Goal: Task Accomplishment & Management: Use online tool/utility

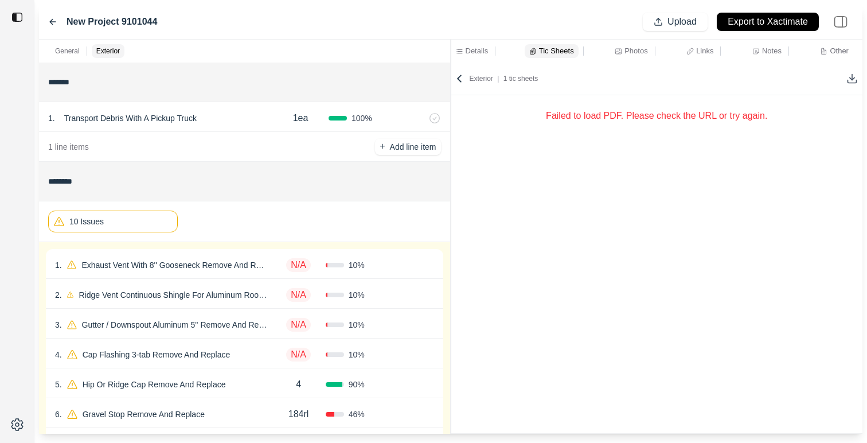
scroll to position [35, 0]
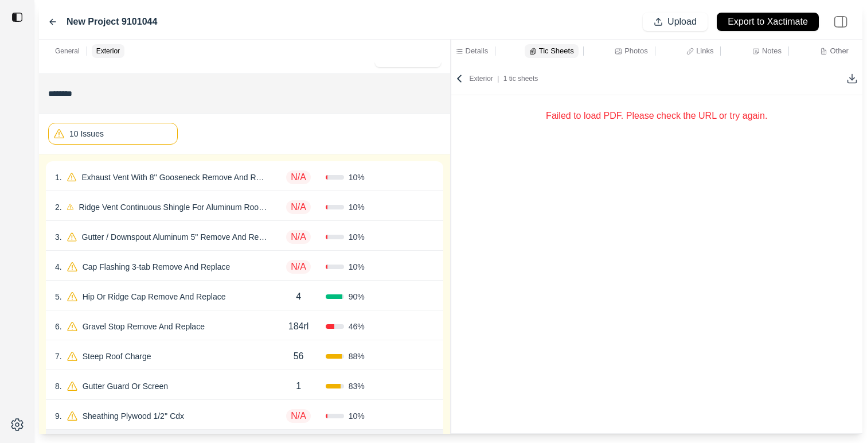
click at [213, 245] on div "3 . Gutter / Downspout Aluminum 5'' Remove And Replace N/A 10 % Confirm" at bounding box center [244, 236] width 397 height 30
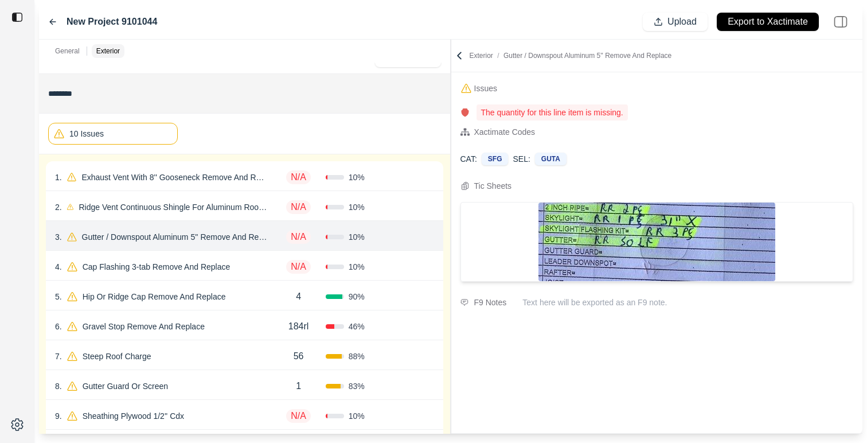
click at [233, 307] on div "5 . Hip Or Ridge Cap Remove And Replace 4 90 % Confirm" at bounding box center [244, 295] width 397 height 30
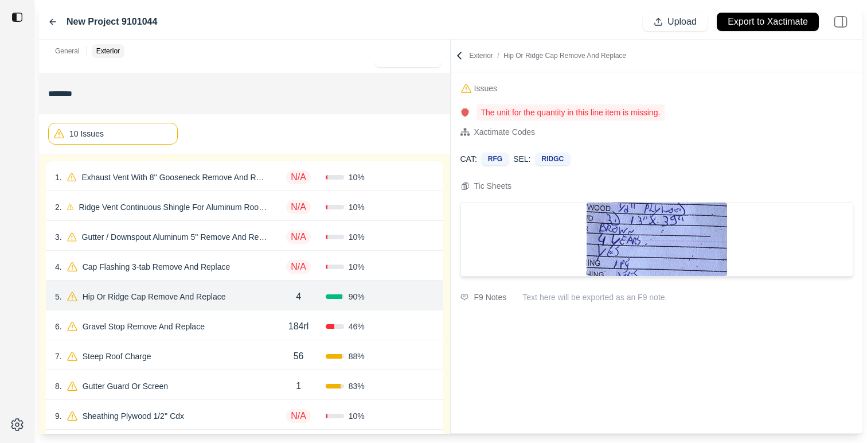
click at [48, 24] on icon at bounding box center [52, 21] width 9 height 9
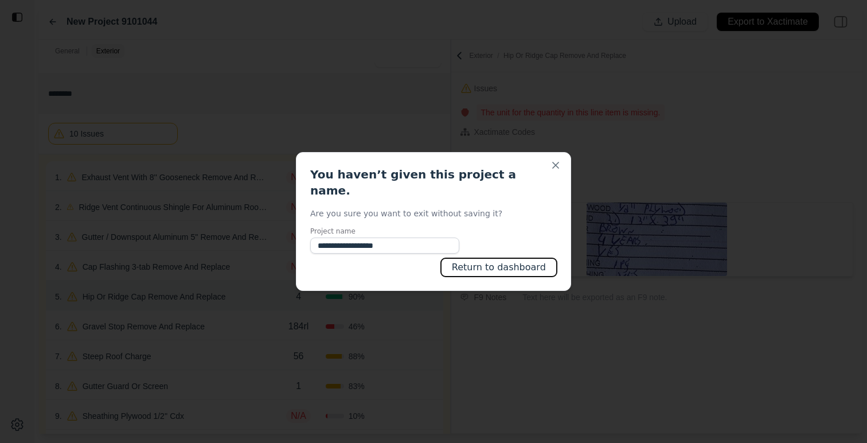
click at [514, 258] on button "Return to dashboard" at bounding box center [499, 267] width 116 height 18
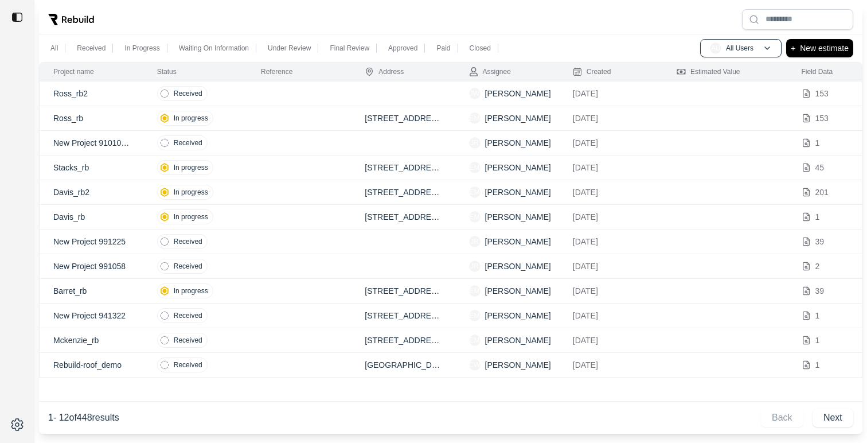
click at [317, 102] on td at bounding box center [299, 93] width 104 height 25
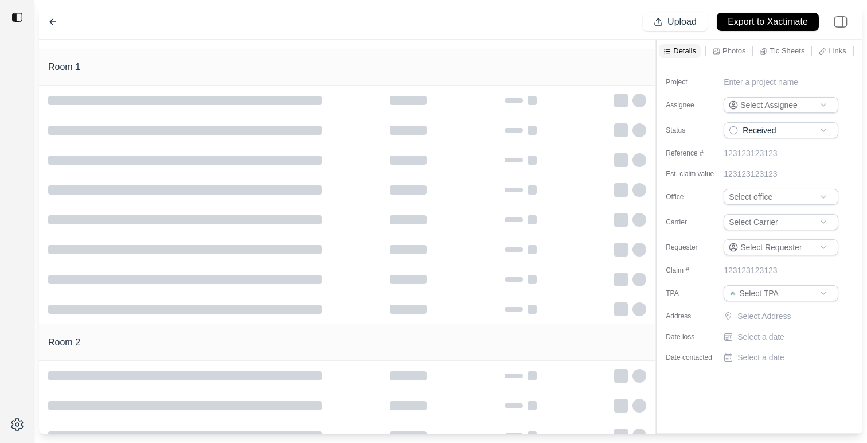
type input "**********"
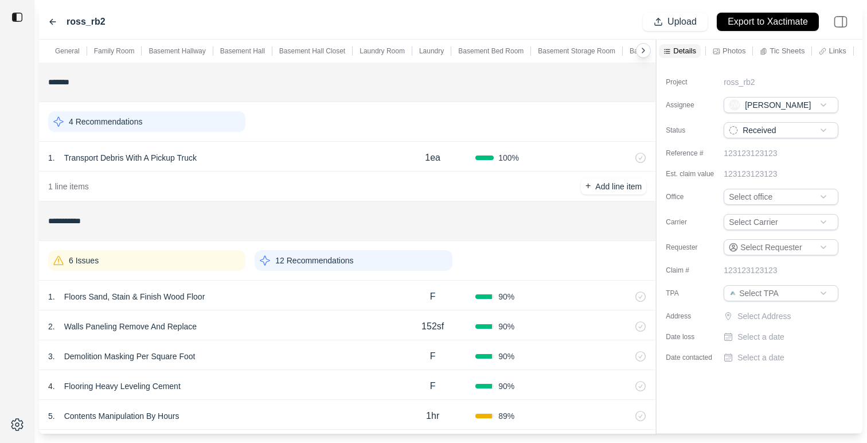
click at [724, 50] on p "Photos" at bounding box center [734, 51] width 23 height 10
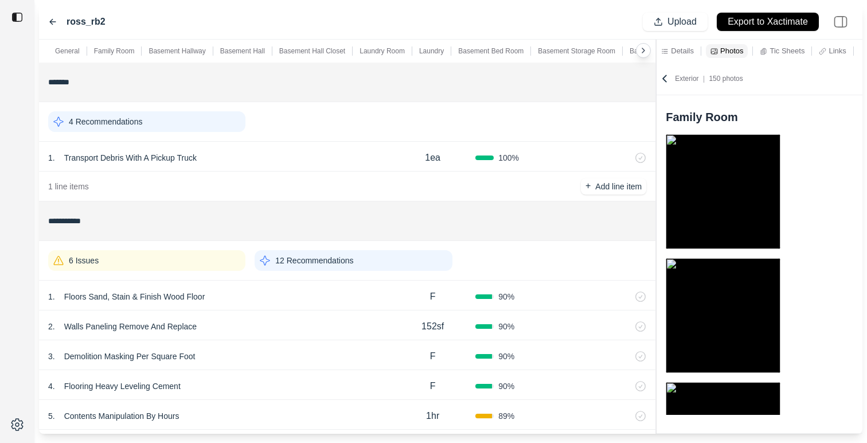
click at [293, 297] on div "1 . Floors Sand, Stain & Finish Wood Floor" at bounding box center [219, 297] width 342 height 16
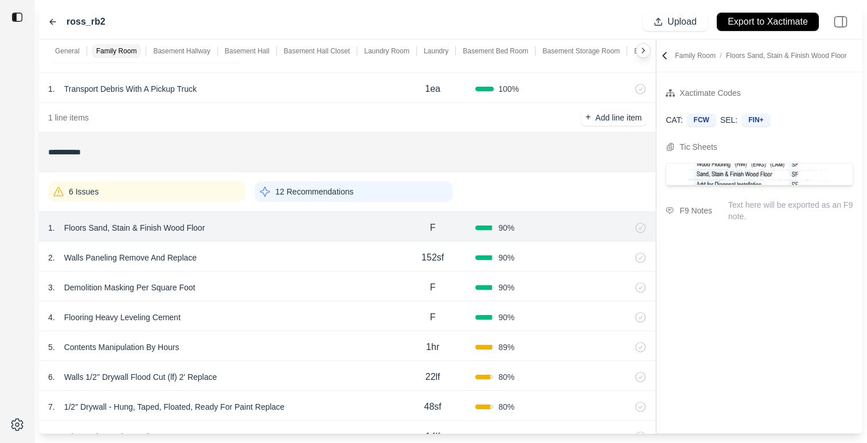
scroll to position [72, 0]
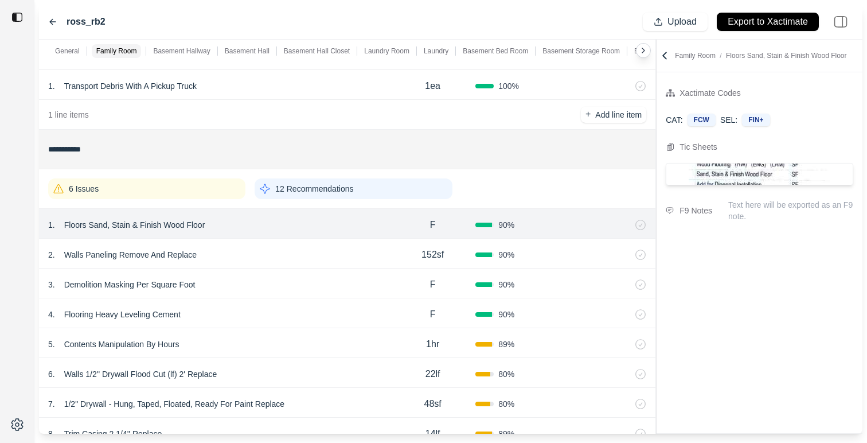
click at [313, 189] on p "12 Recommendations" at bounding box center [314, 188] width 78 height 11
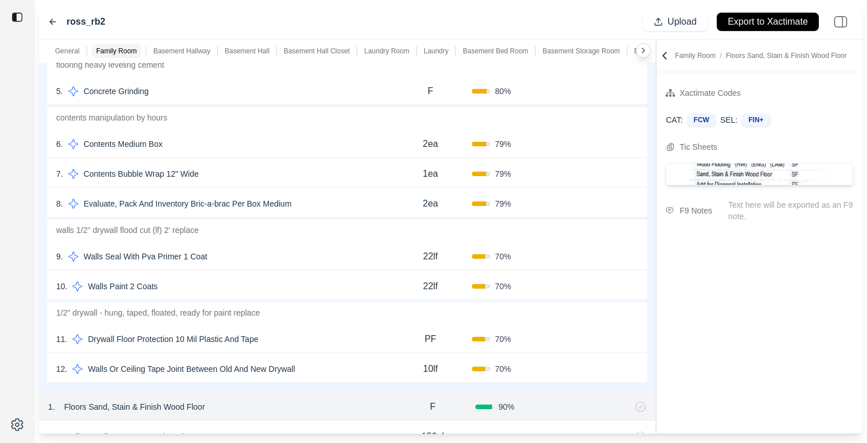
scroll to position [411, 0]
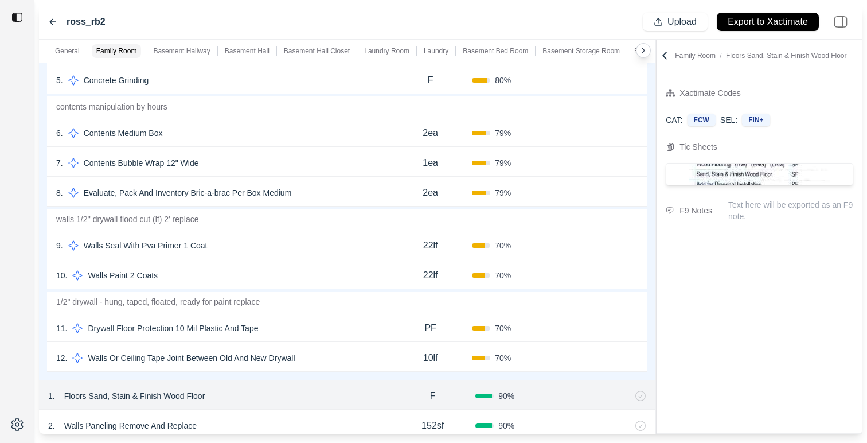
click at [317, 256] on div "9 . Walls Seal With Pva Primer 1 Coat 22lf 70 % Confirm" at bounding box center [347, 244] width 601 height 30
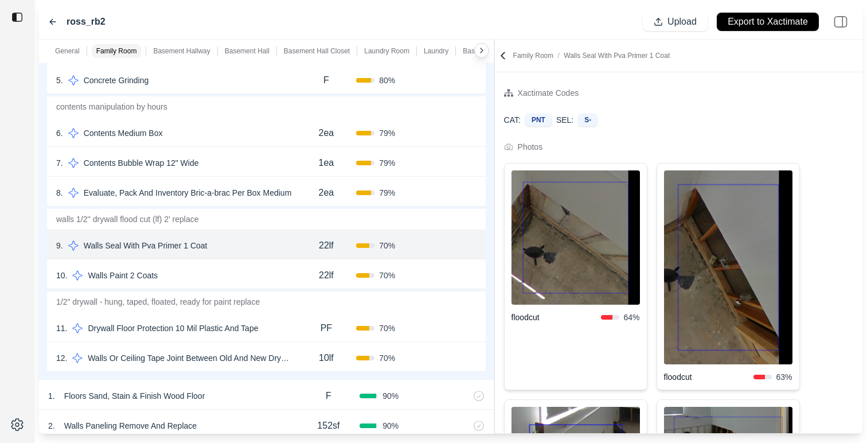
click at [496, 365] on div "**********" at bounding box center [451, 237] width 824 height 394
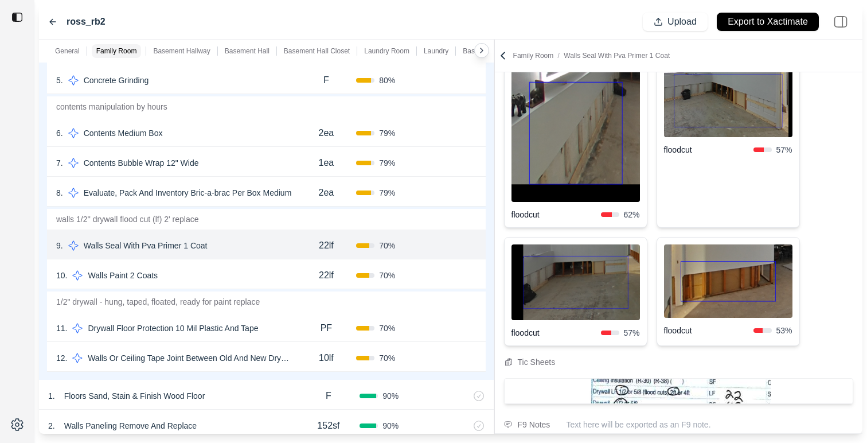
scroll to position [359, 0]
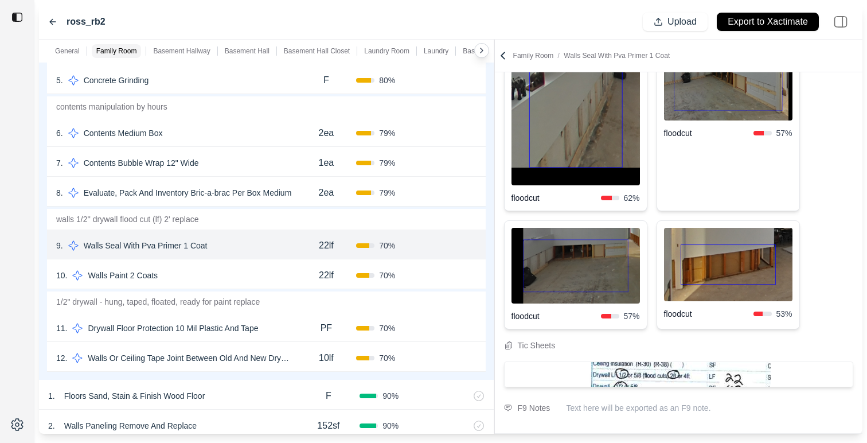
click at [218, 320] on p "Drywall Floor Protection 10 Mil Plastic And Tape" at bounding box center [173, 328] width 180 height 16
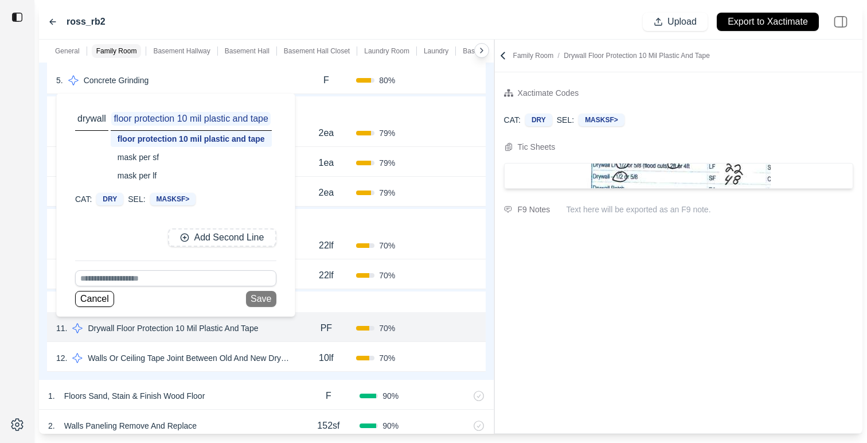
click at [305, 248] on div "22lf" at bounding box center [327, 245] width 60 height 23
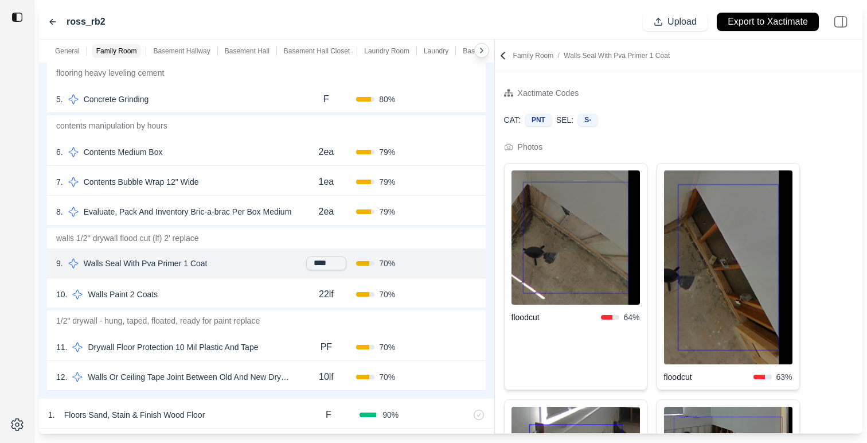
click at [188, 57] on div "Basement Hallway" at bounding box center [181, 51] width 61 height 14
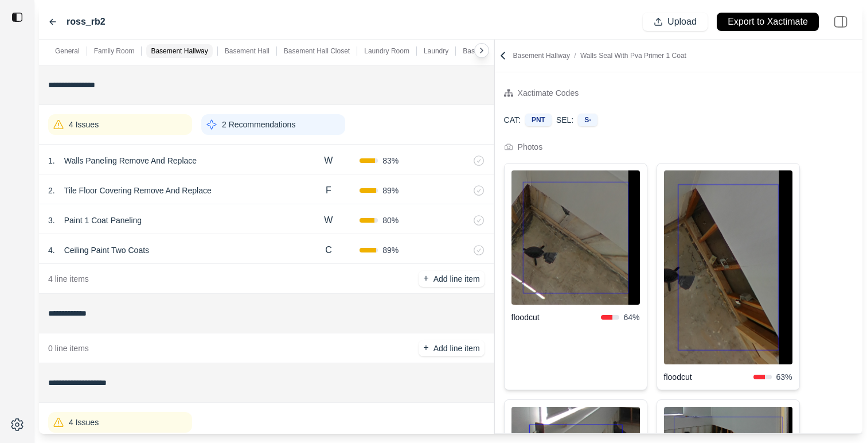
scroll to position [997, 0]
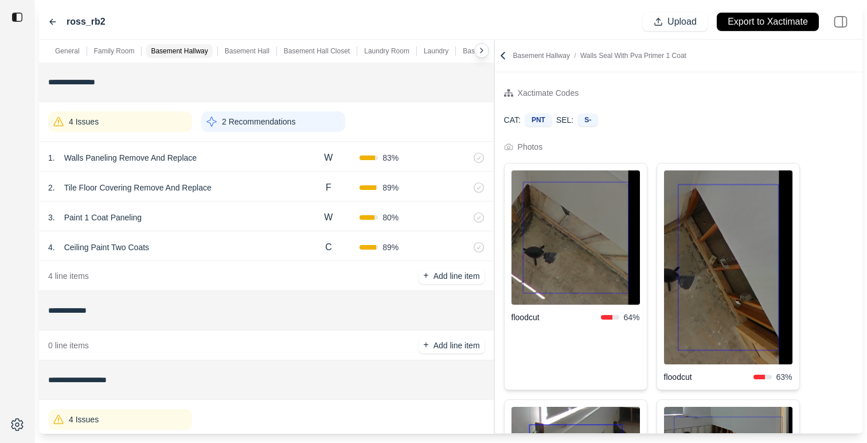
click at [276, 131] on div "2 Recommendations" at bounding box center [273, 121] width 144 height 21
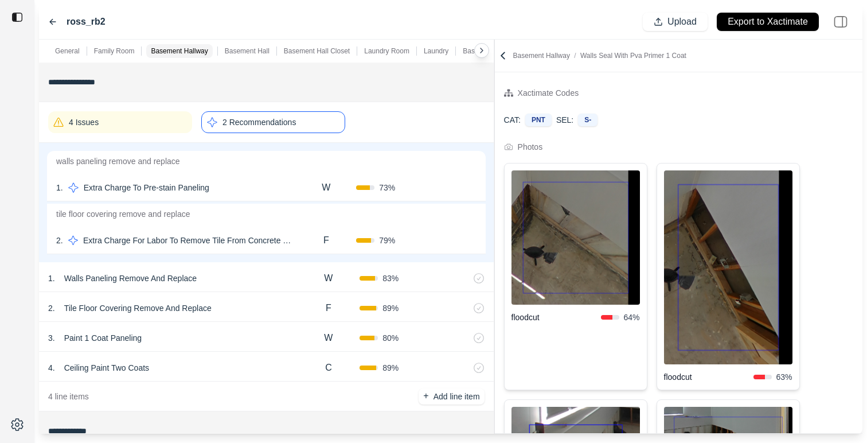
click at [315, 242] on div "F" at bounding box center [327, 240] width 60 height 23
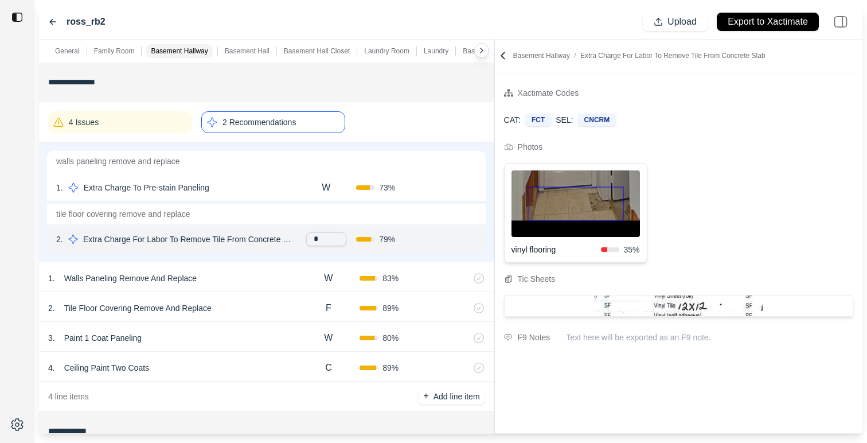
click at [278, 173] on div "1 . Extra Charge To Pre-stain Paneling W 73 % Confirm" at bounding box center [266, 186] width 439 height 30
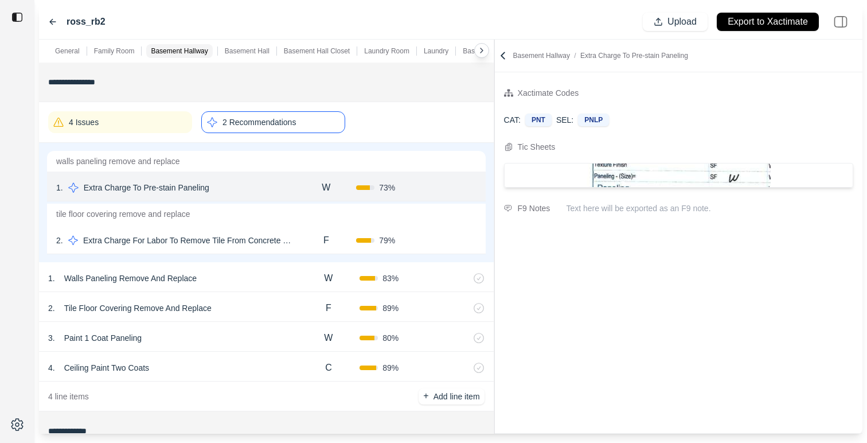
click at [250, 228] on div "2 . Extra Charge For Labor To Remove Tile From Concrete Slab F 79 % Confirm" at bounding box center [266, 239] width 439 height 30
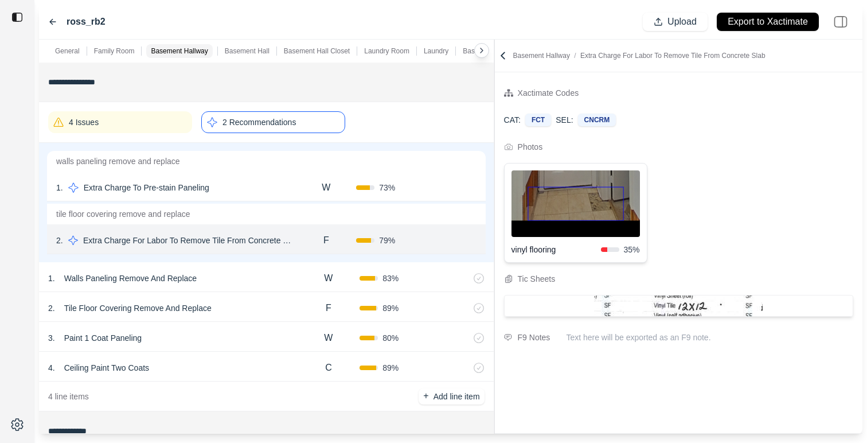
click at [116, 57] on div "Family Room" at bounding box center [114, 51] width 45 height 14
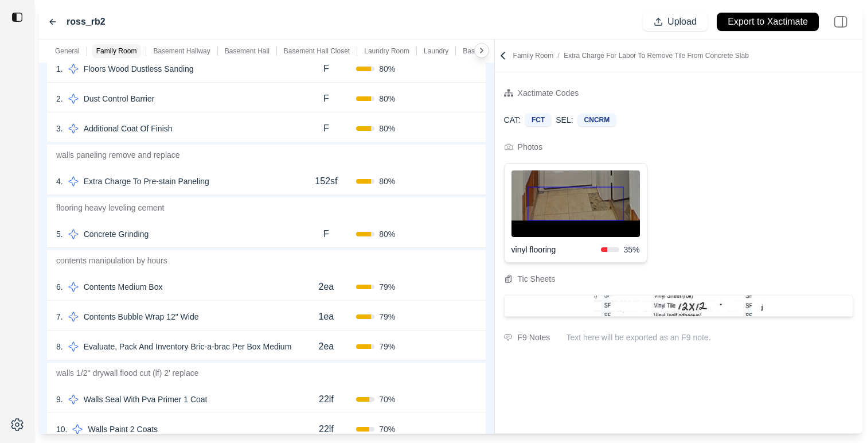
scroll to position [266, 0]
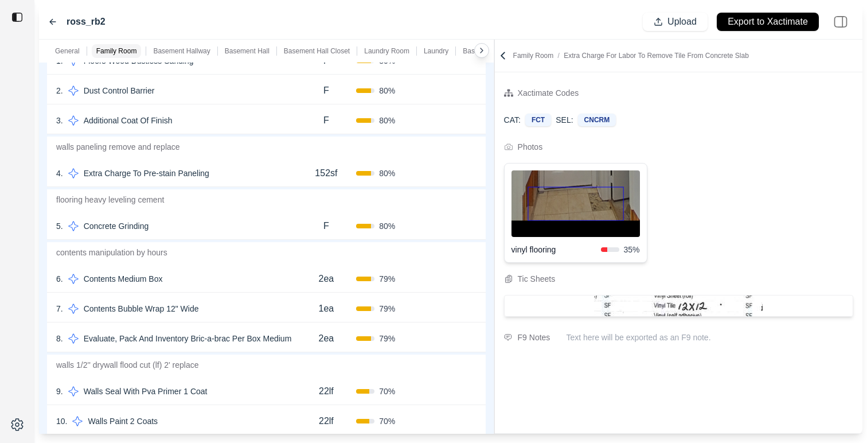
click at [251, 379] on div "9 . Walls Seal With Pva Primer 1 Coat 22lf 70 % Confirm" at bounding box center [266, 390] width 439 height 30
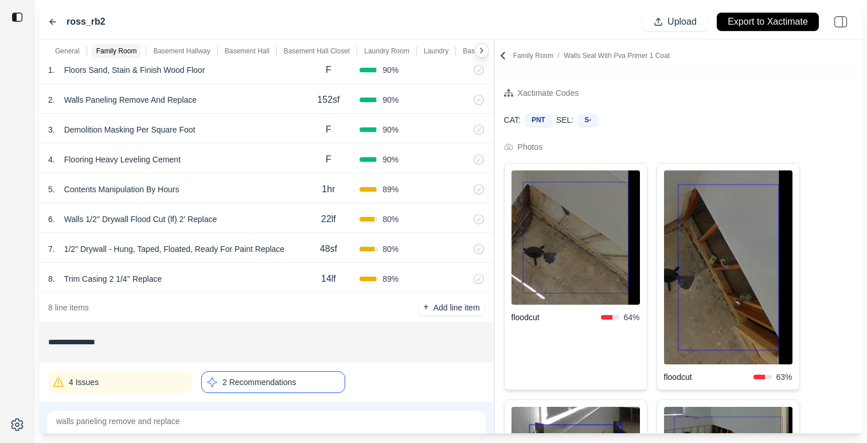
scroll to position [738, 0]
click at [294, 260] on div "7 . 1/2" Drywall - Hung, Taped, Floated, Ready For Paint Replace 48sf 80 %" at bounding box center [266, 247] width 455 height 30
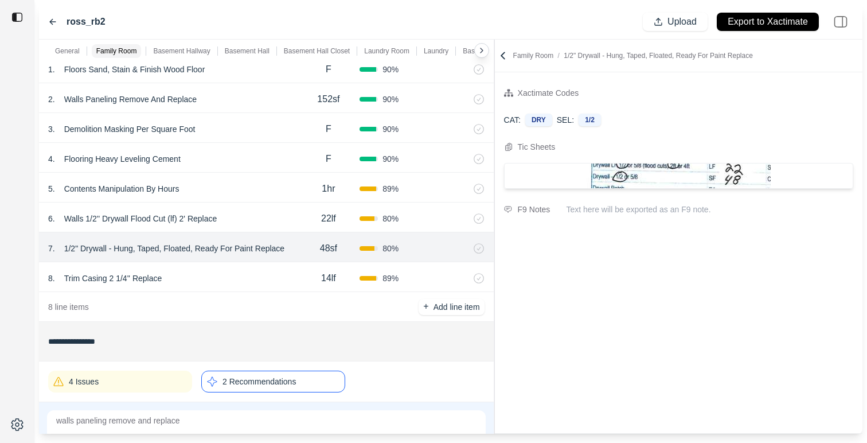
click at [290, 221] on div "6 . Walls 1/2'' Drywall Flood Cut (lf) 2' Replace" at bounding box center [172, 218] width 249 height 16
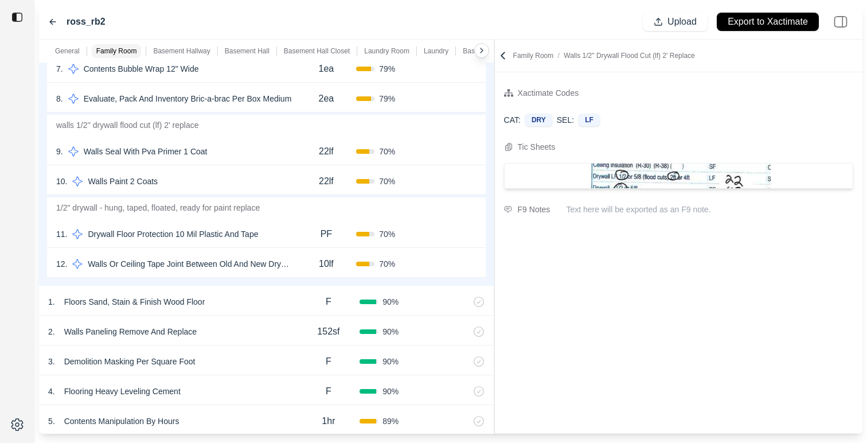
scroll to position [466, 0]
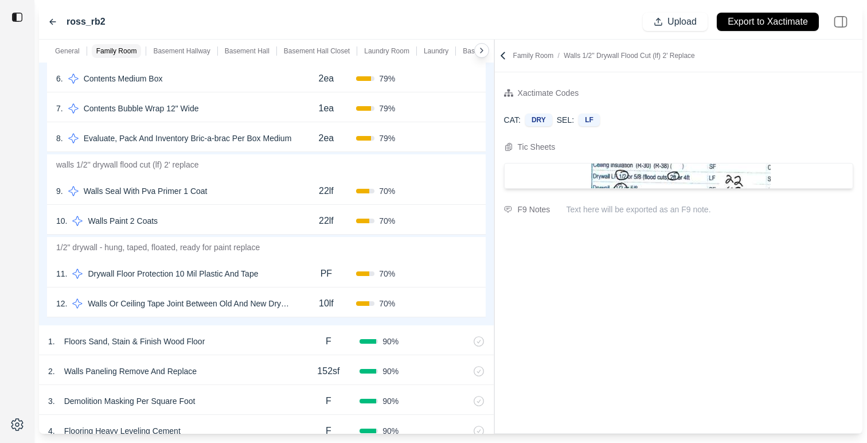
click at [288, 278] on div "11 . Drywall Floor Protection 10 Mil Plastic And Tape" at bounding box center [176, 274] width 240 height 16
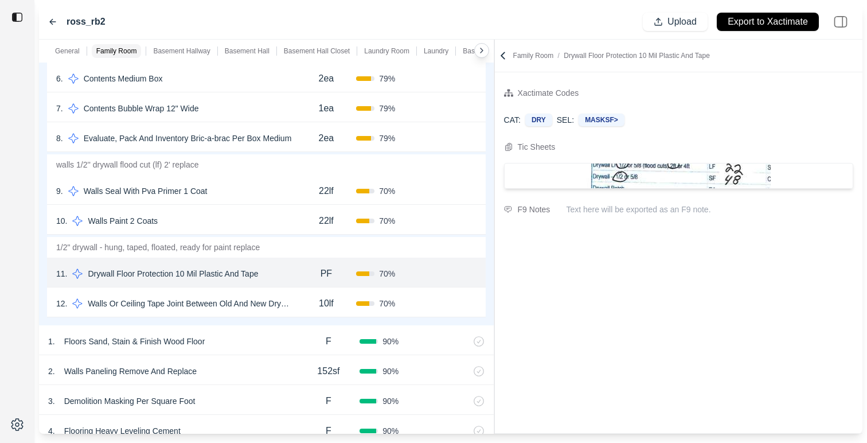
click at [290, 221] on div "10 . Walls Paint 2 Coats" at bounding box center [176, 221] width 240 height 16
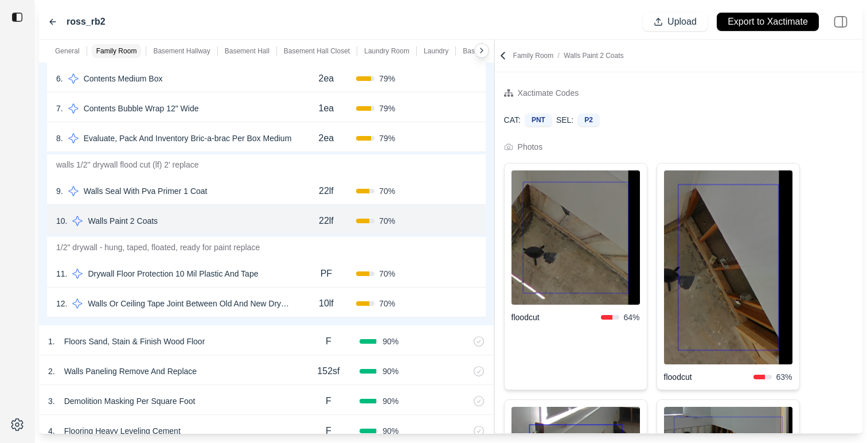
click at [290, 194] on div "9 . Walls Seal With Pva Primer 1 Coat" at bounding box center [176, 191] width 240 height 16
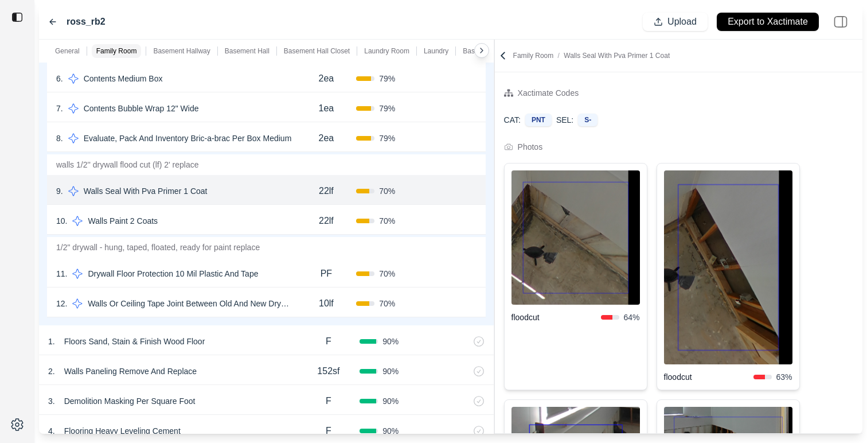
click at [279, 231] on div "10 . Walls Paint 2 Coats 22lf 70 % Confirm" at bounding box center [266, 220] width 439 height 30
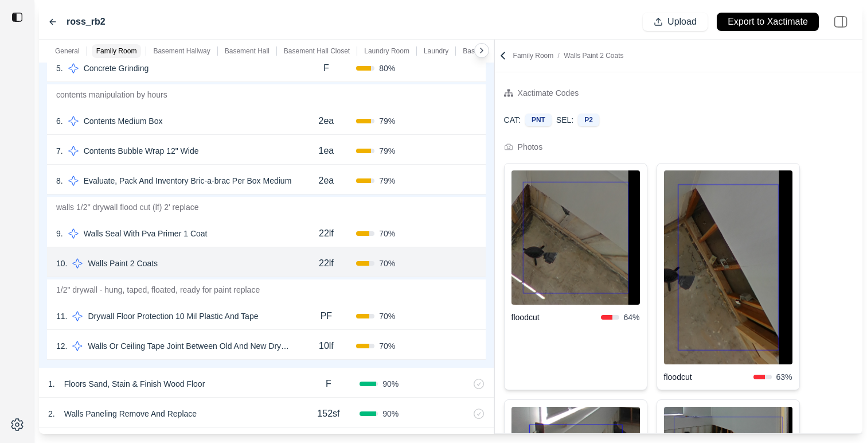
scroll to position [411, 0]
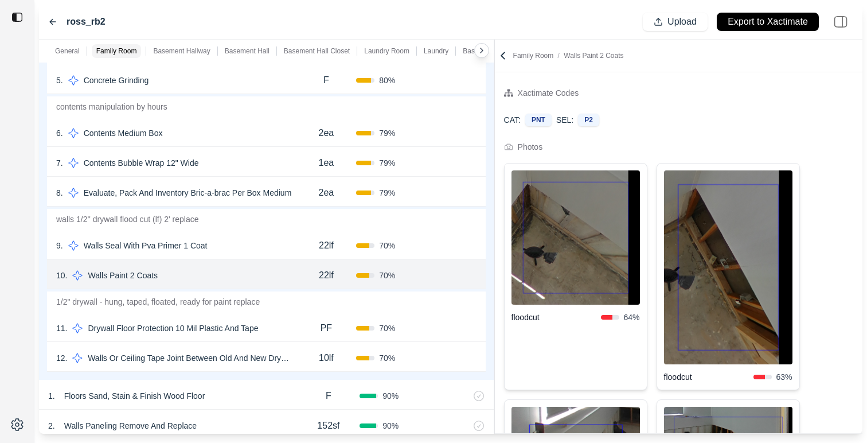
click at [309, 197] on div "2ea" at bounding box center [327, 192] width 60 height 23
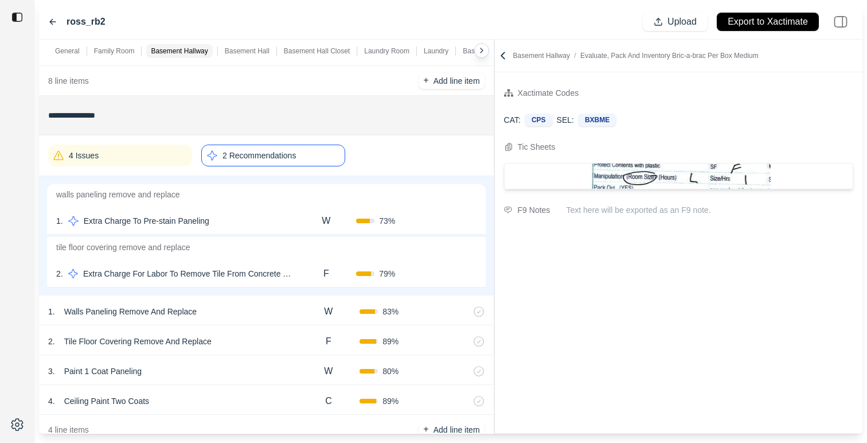
scroll to position [960, 0]
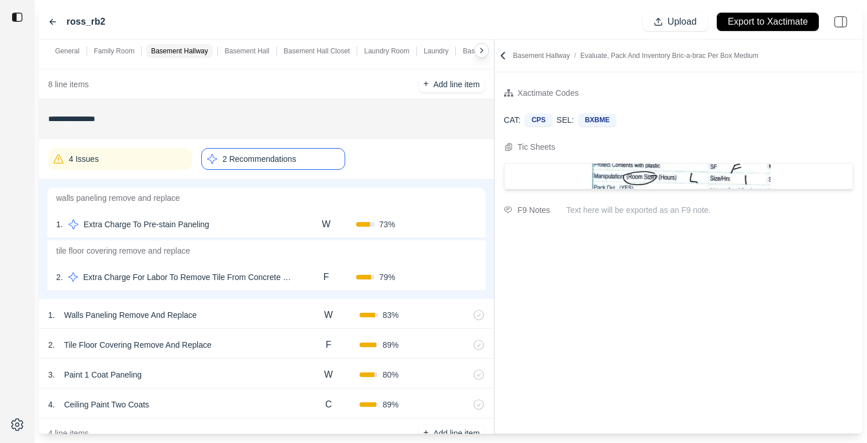
click at [505, 57] on icon at bounding box center [502, 55] width 11 height 11
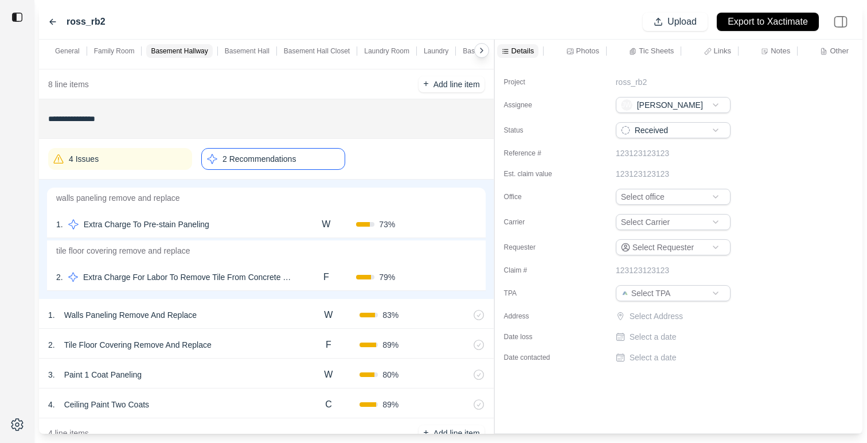
click at [44, 19] on div "ross_rb2 Upload Export to Xactimate" at bounding box center [451, 22] width 824 height 35
click at [52, 21] on icon at bounding box center [52, 21] width 9 height 9
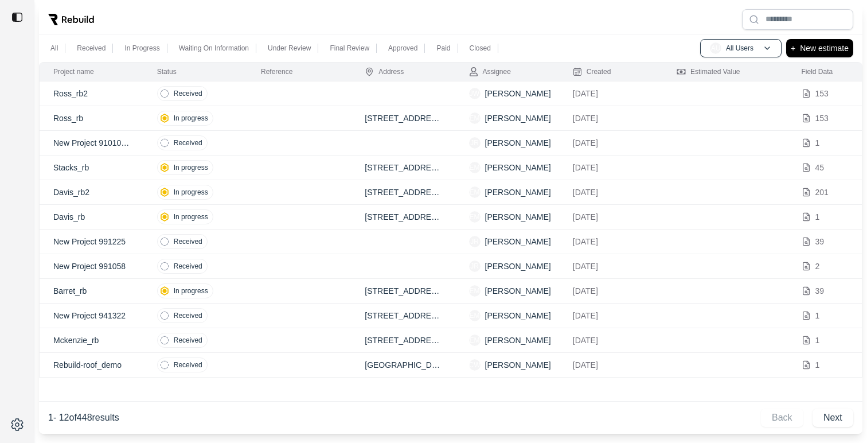
click at [268, 120] on td at bounding box center [299, 118] width 104 height 25
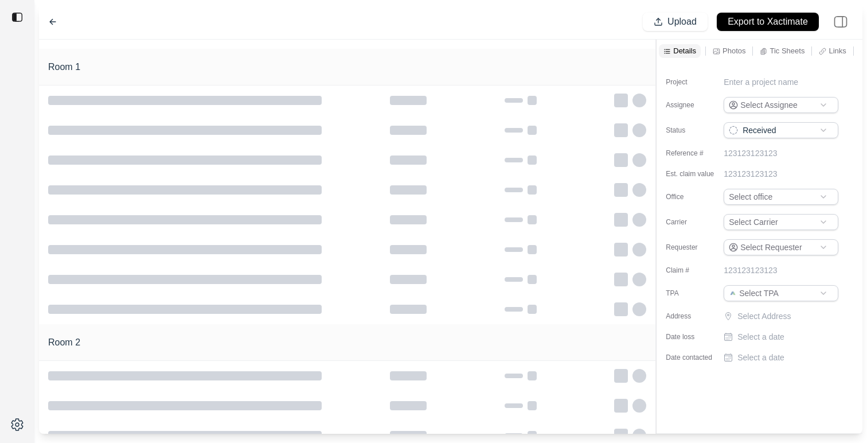
type input "**********"
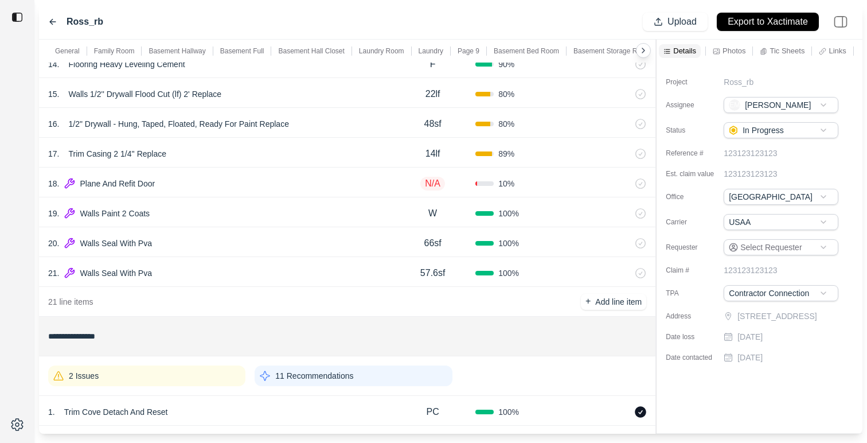
scroll to position [646, 0]
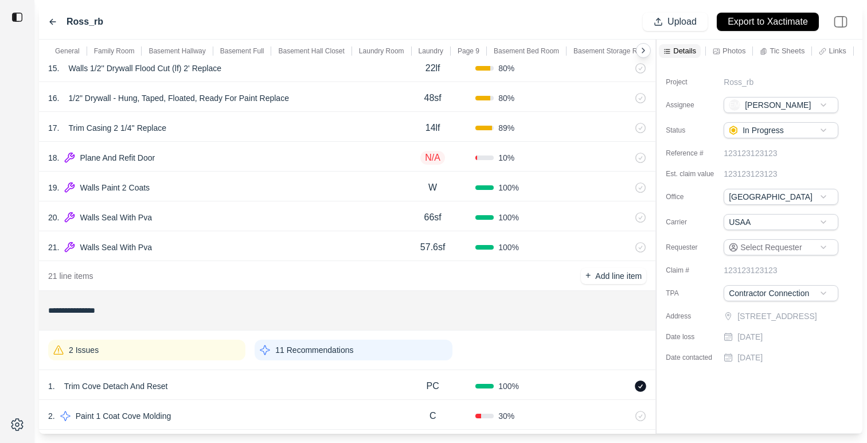
click at [315, 158] on div "18 . Plane And Refit Door" at bounding box center [219, 158] width 342 height 16
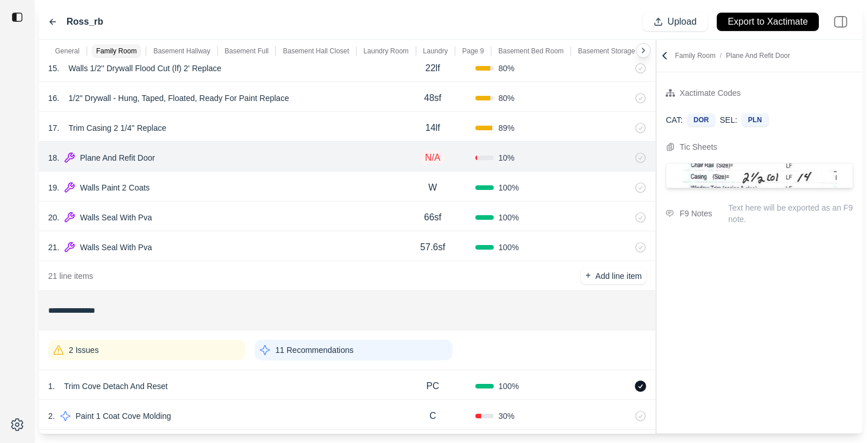
click at [305, 178] on div "19 . Walls Paint 2 Coats W 100 %" at bounding box center [347, 186] width 617 height 30
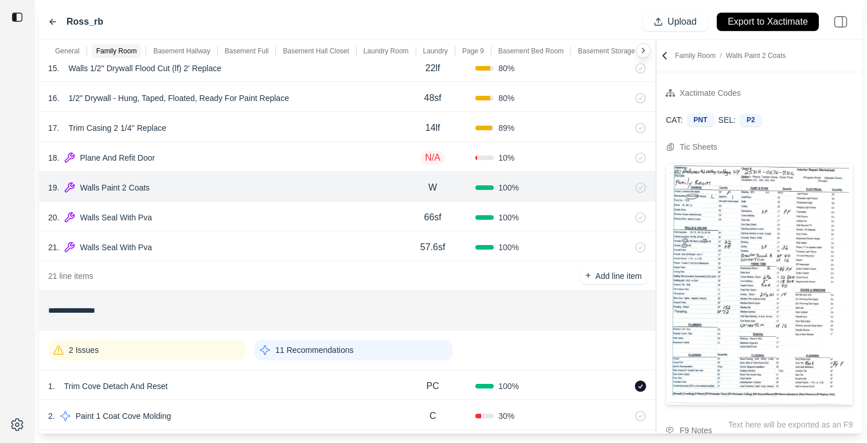
click at [313, 159] on div "18 . Plane And Refit Door" at bounding box center [219, 158] width 342 height 16
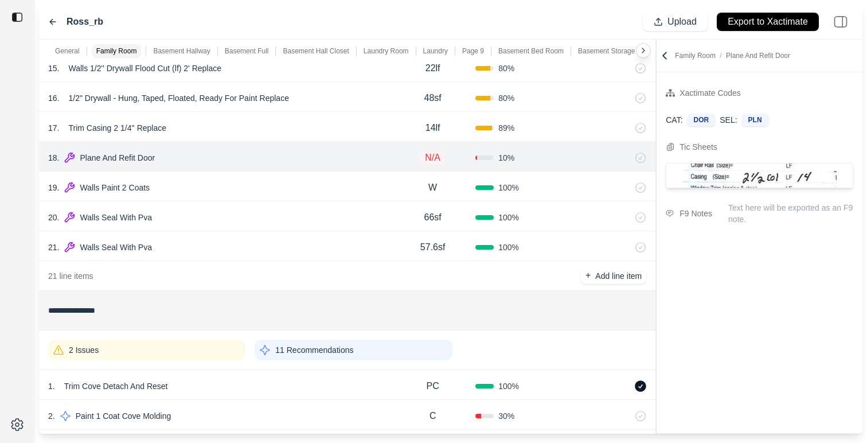
click at [319, 137] on div "17 . Trim Casing 2 1/4'' Replace 14lf 89 %" at bounding box center [347, 127] width 617 height 30
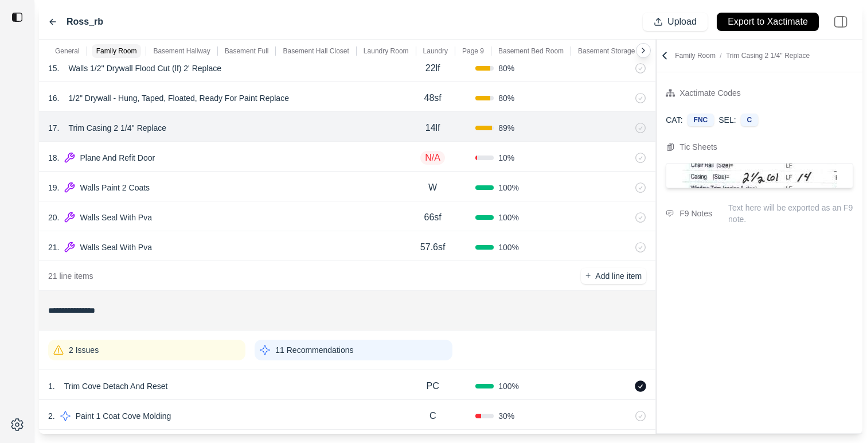
click at [289, 198] on div "19 . Walls Paint 2 Coats W 100 %" at bounding box center [347, 186] width 617 height 30
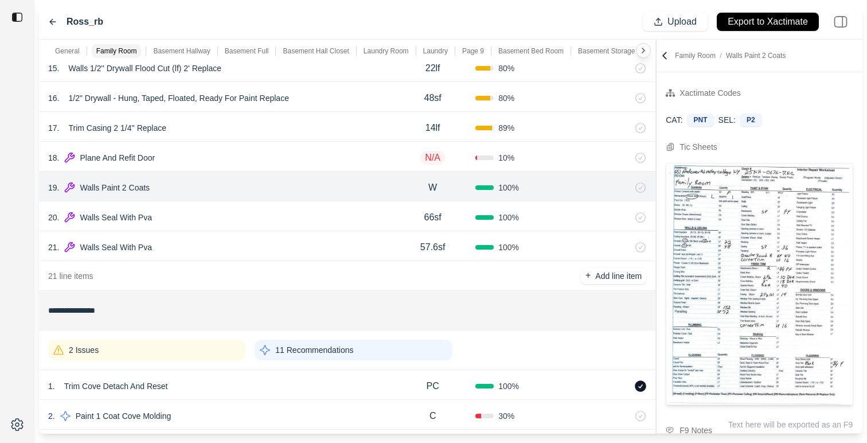
click at [287, 219] on div "20 . Walls Seal With Pva" at bounding box center [219, 217] width 342 height 16
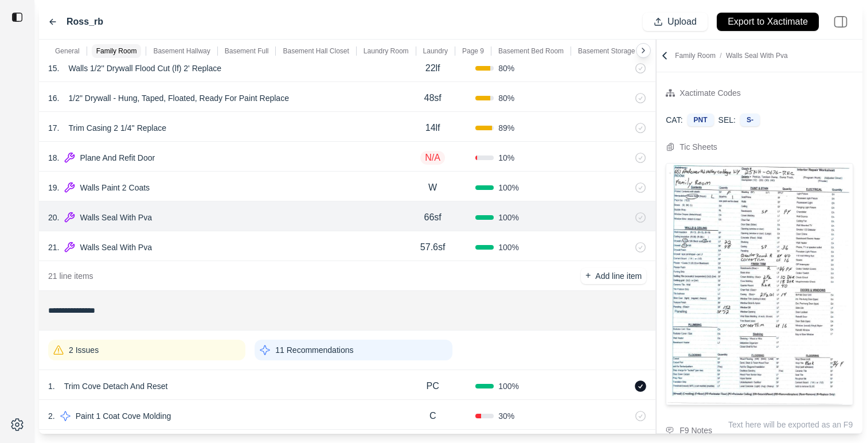
click at [286, 241] on div "21 . Walls Seal With Pva" at bounding box center [219, 247] width 342 height 16
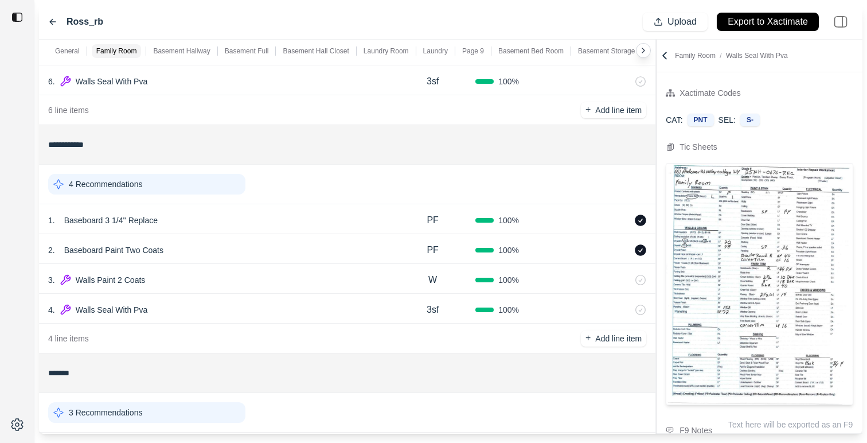
scroll to position [1403, 0]
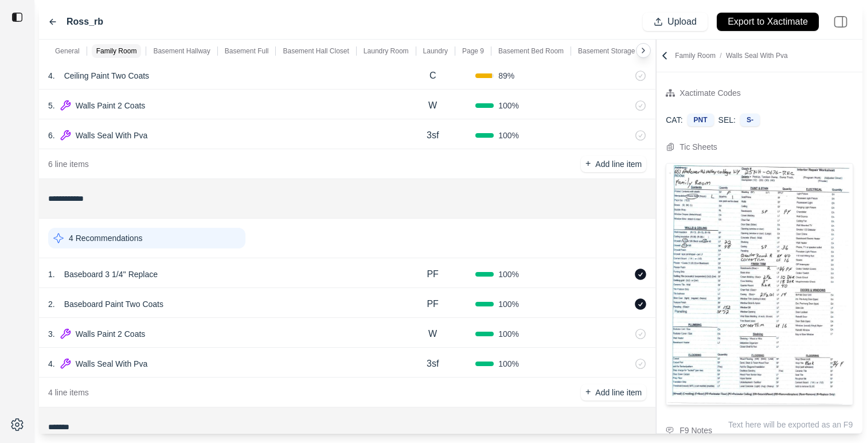
click at [261, 366] on div "4 . Walls Seal With Pva" at bounding box center [219, 364] width 342 height 16
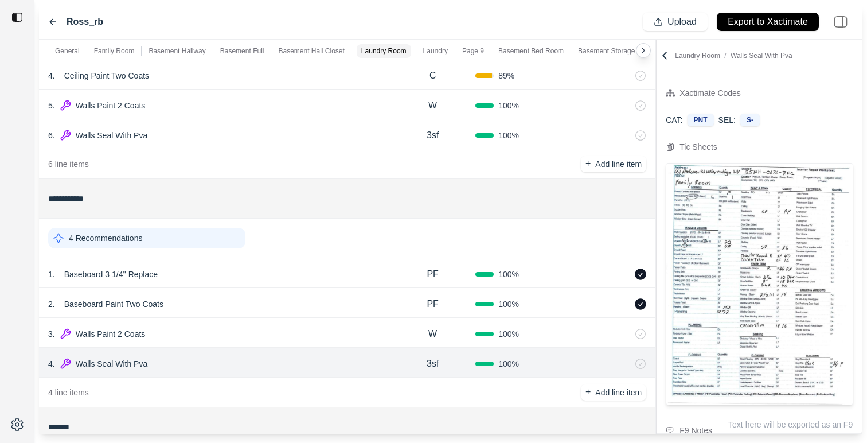
click at [261, 366] on div "4 . Walls Seal With Pva" at bounding box center [219, 364] width 342 height 16
click at [275, 336] on div "3 . Walls Paint 2 Coats" at bounding box center [219, 334] width 342 height 16
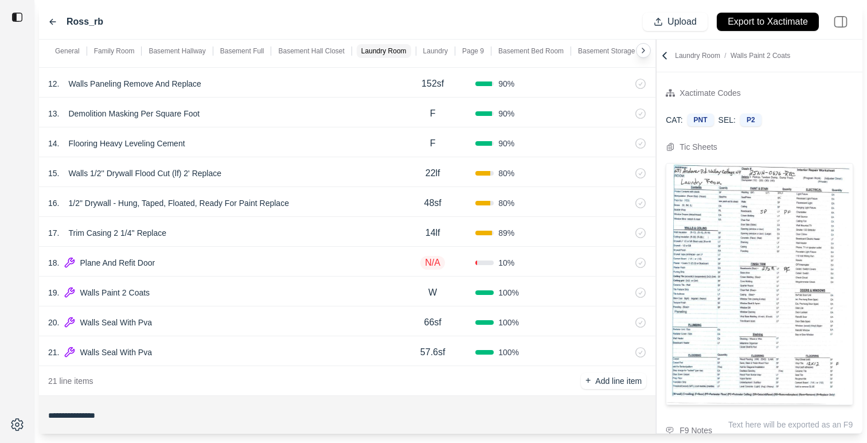
scroll to position [506, 0]
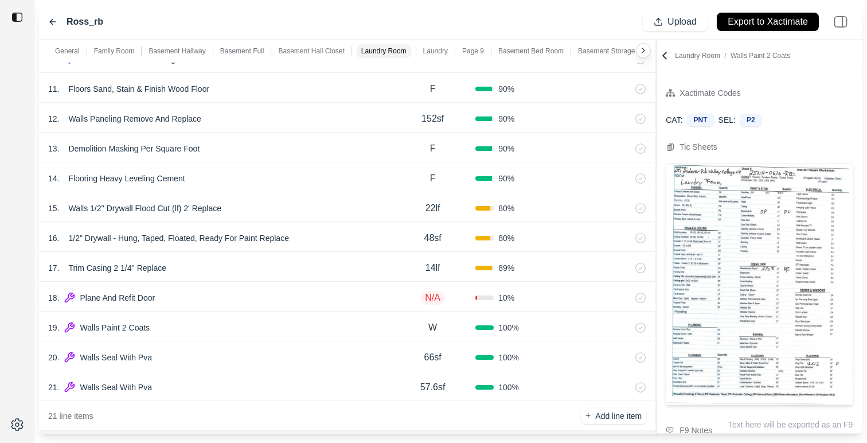
click at [275, 336] on div "19 . Walls Paint 2 Coats W 100 %" at bounding box center [347, 326] width 617 height 30
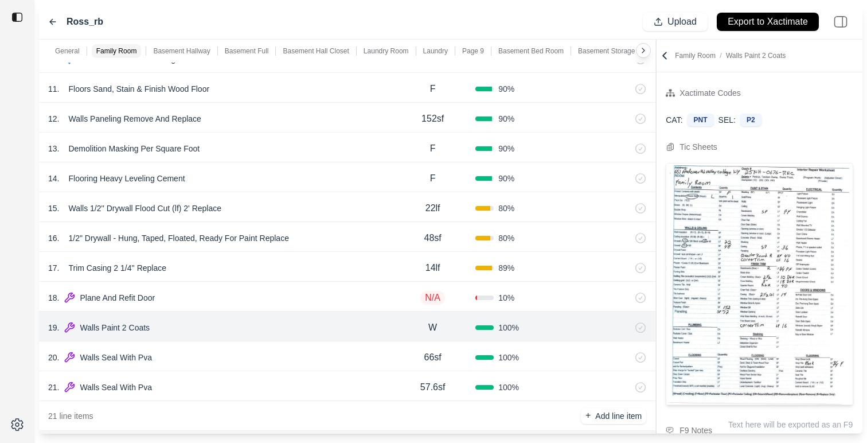
click at [289, 302] on div "18 . Plane And Refit Door" at bounding box center [219, 298] width 342 height 16
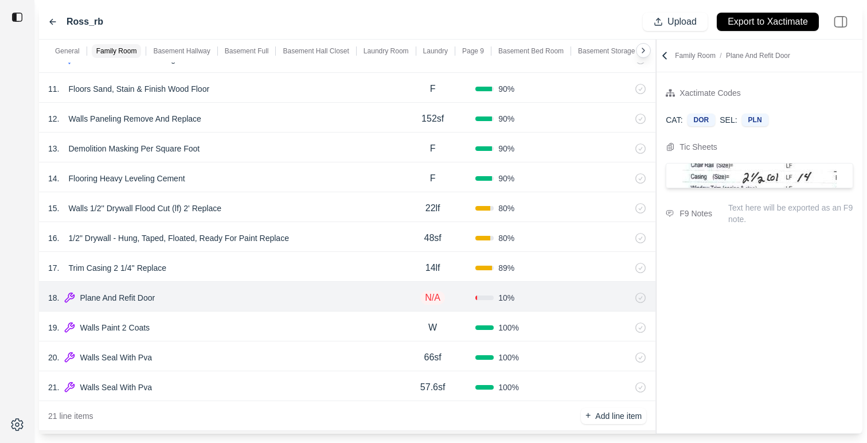
click at [289, 331] on div "19 . Walls Paint 2 Coats" at bounding box center [219, 327] width 342 height 16
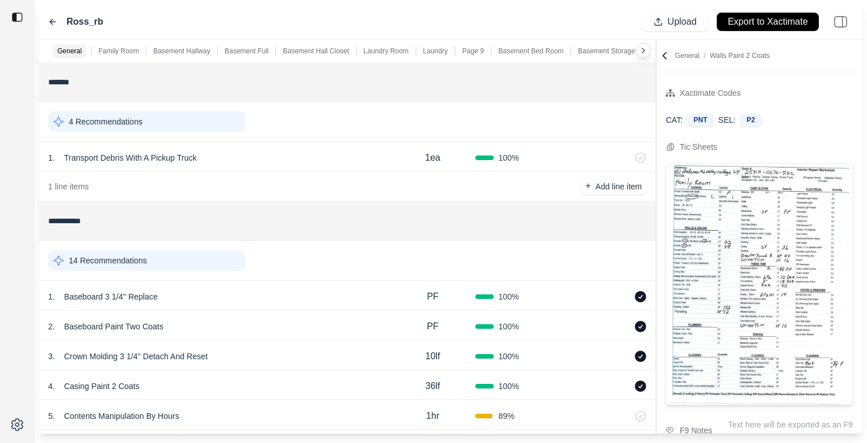
scroll to position [0, 0]
click at [50, 20] on icon at bounding box center [52, 21] width 9 height 9
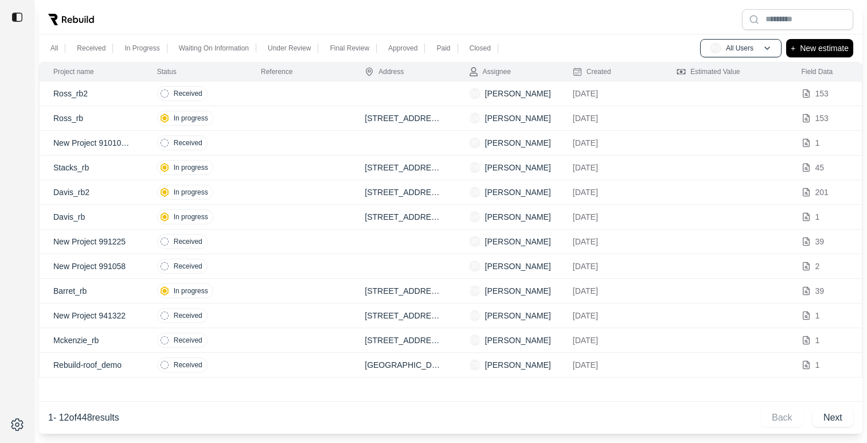
click at [328, 120] on td at bounding box center [299, 118] width 104 height 25
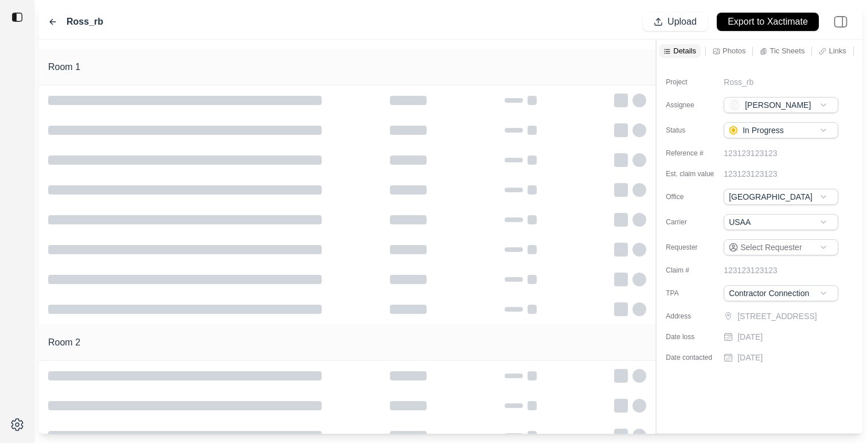
type input "**********"
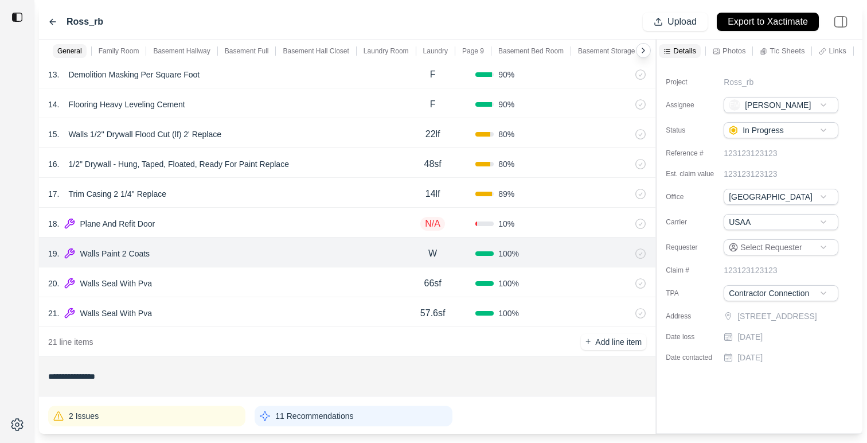
scroll to position [575, 0]
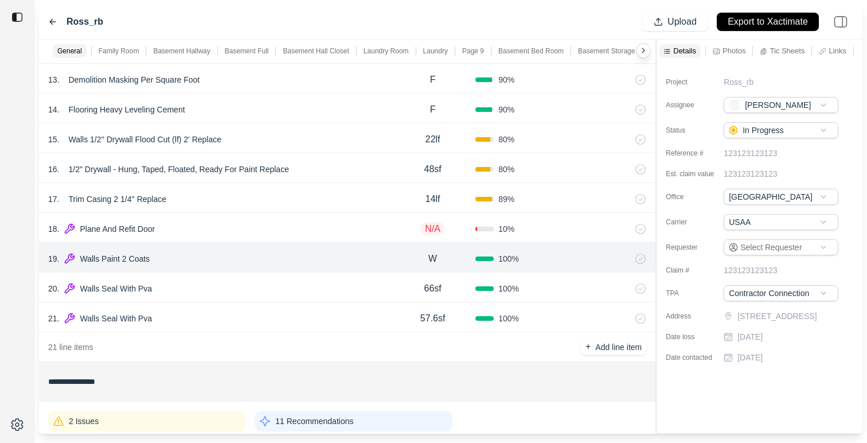
click at [306, 237] on div "18 . Plane And Refit Door N/A 10 %" at bounding box center [347, 228] width 617 height 30
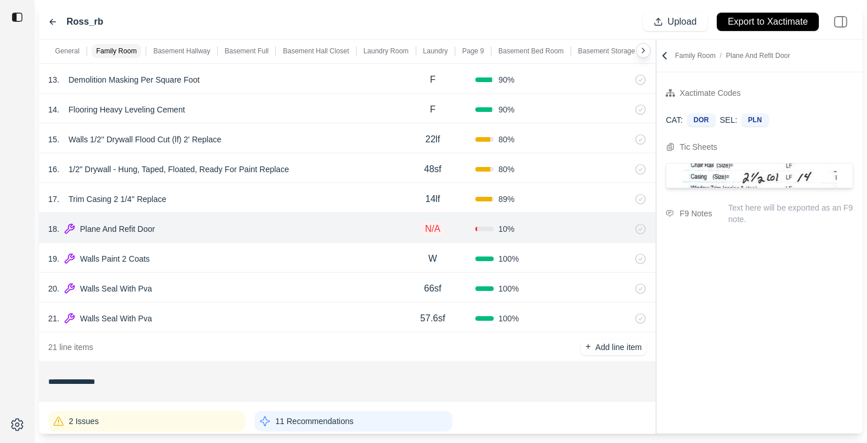
click at [46, 21] on div "Ross_rb Upload Export to Xactimate" at bounding box center [451, 22] width 824 height 35
click at [50, 21] on icon at bounding box center [53, 22] width 6 height 5
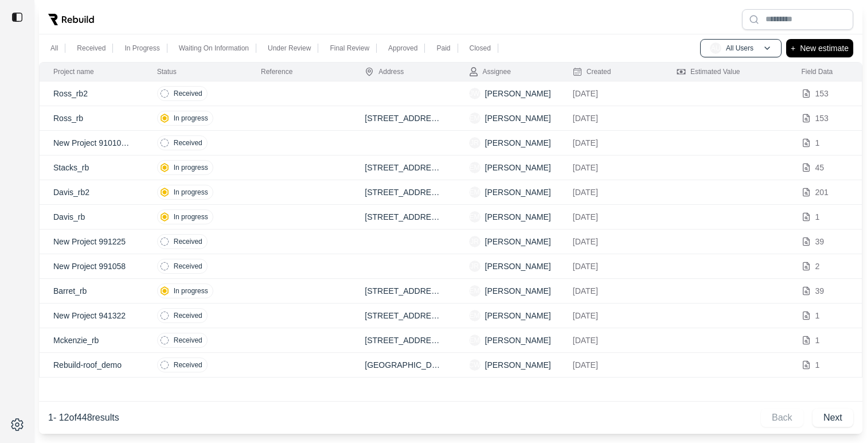
click at [295, 84] on td at bounding box center [299, 93] width 104 height 25
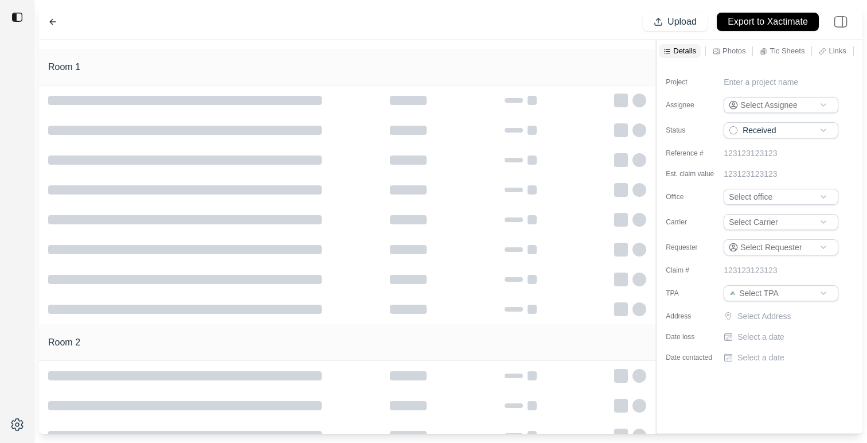
type input "**********"
click at [732, 54] on p "Photos" at bounding box center [734, 51] width 23 height 10
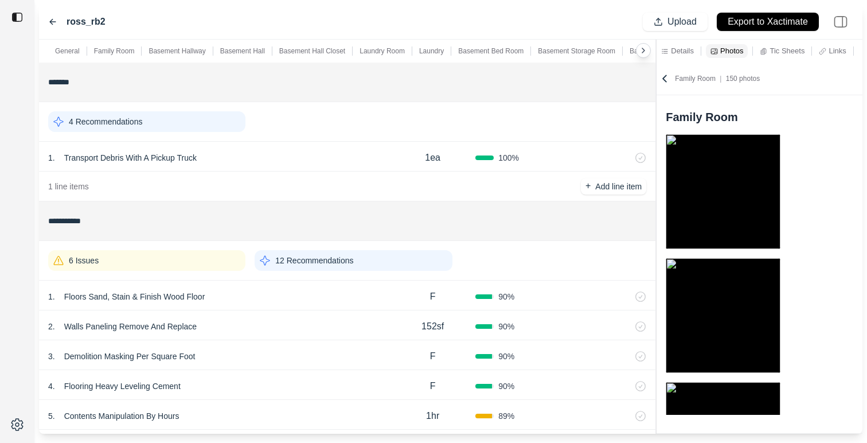
click at [663, 79] on icon at bounding box center [664, 78] width 3 height 6
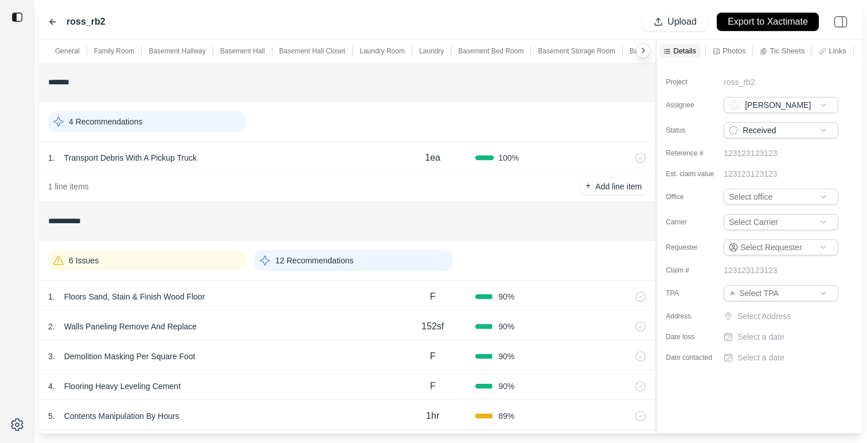
click at [381, 260] on div "12 Recommendations" at bounding box center [353, 260] width 197 height 21
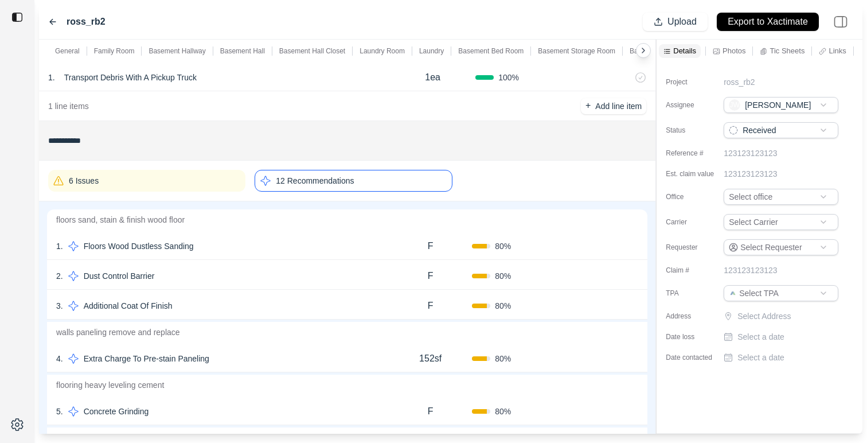
scroll to position [166, 0]
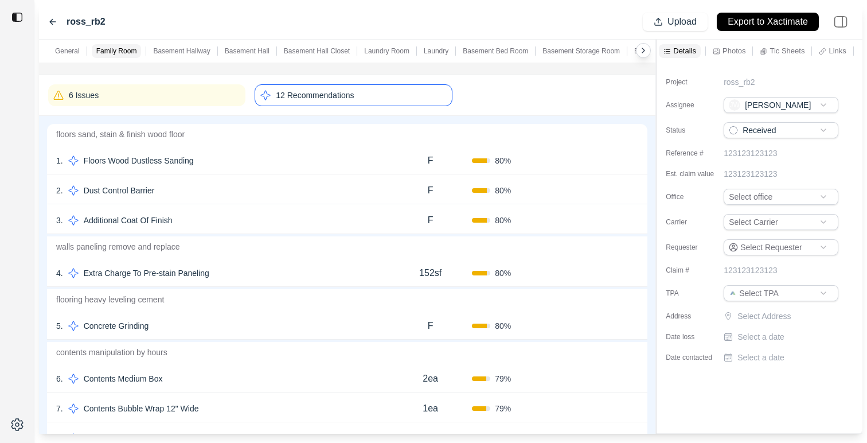
click at [299, 279] on div "4 . Extra Charge To Pre-stain Paneling" at bounding box center [222, 273] width 333 height 16
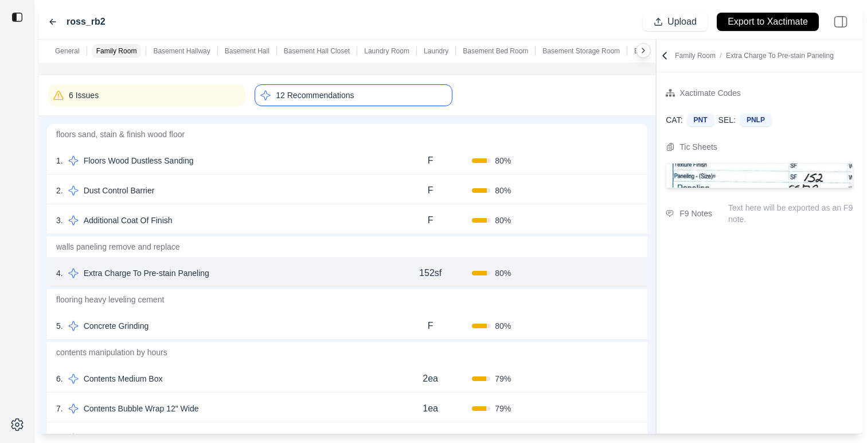
click at [323, 320] on div "5 . Concrete Grinding" at bounding box center [222, 326] width 333 height 16
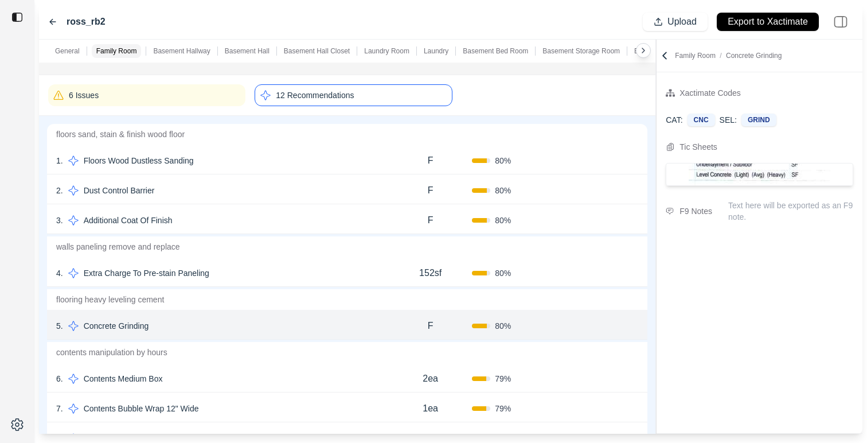
scroll to position [186, 0]
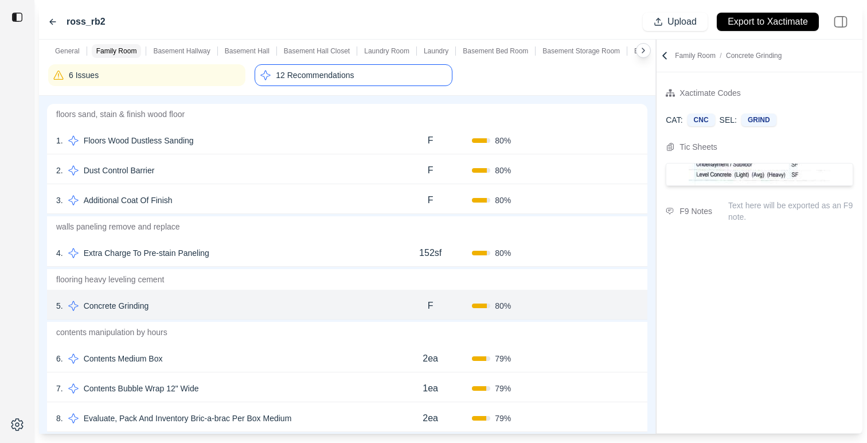
click at [334, 185] on div "3 . Additional Coat Of Finish F 80 % Confirm" at bounding box center [347, 199] width 601 height 30
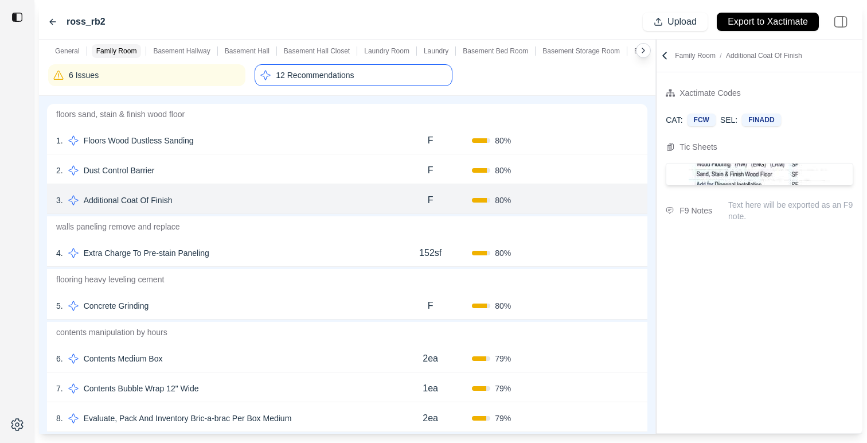
click at [296, 145] on div "1 . Floors Wood Dustless Sanding" at bounding box center [222, 140] width 333 height 16
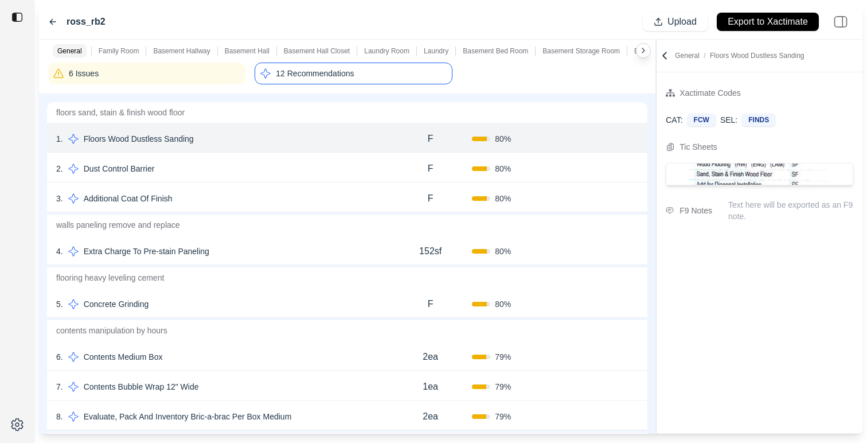
scroll to position [194, 0]
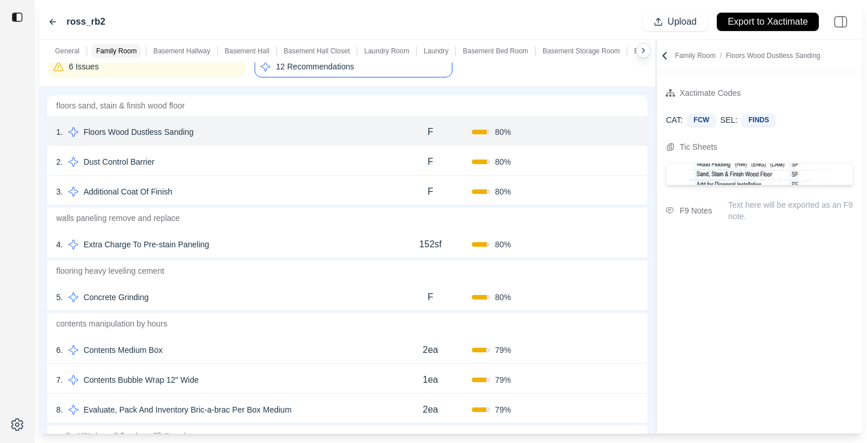
click at [48, 21] on div "ross_rb2 Upload Export to Xactimate" at bounding box center [451, 22] width 824 height 35
click at [326, 190] on div "3 . Additional Coat Of Finish" at bounding box center [222, 192] width 333 height 16
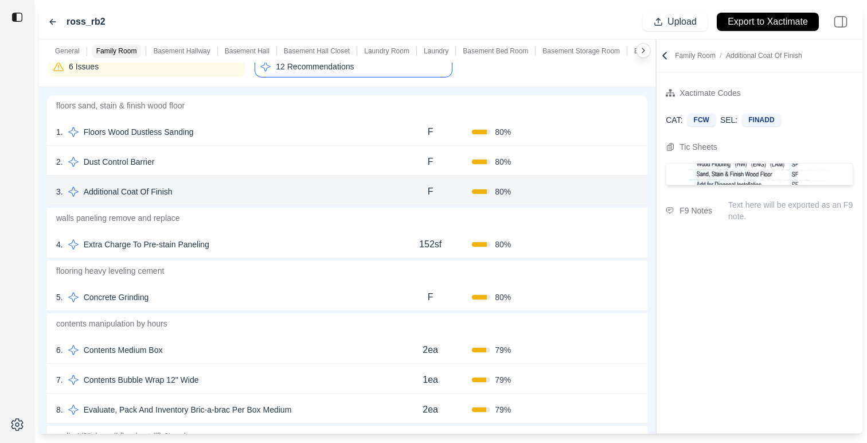
click at [311, 247] on div "4 . Extra Charge To Pre-stain Paneling" at bounding box center [222, 244] width 333 height 16
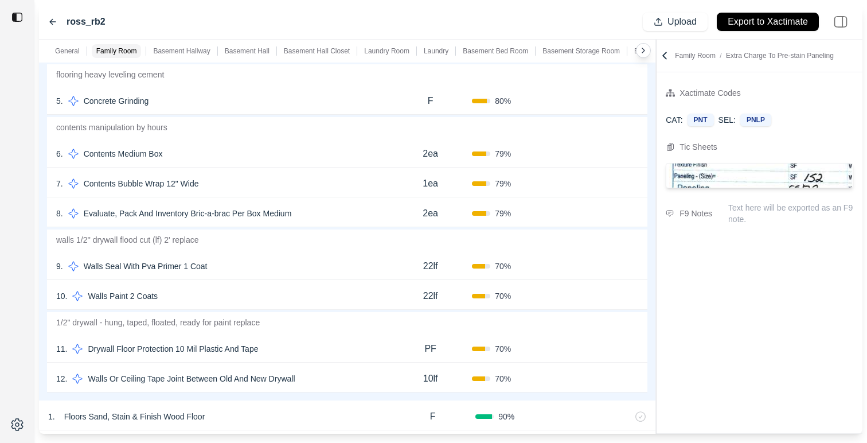
scroll to position [432, 0]
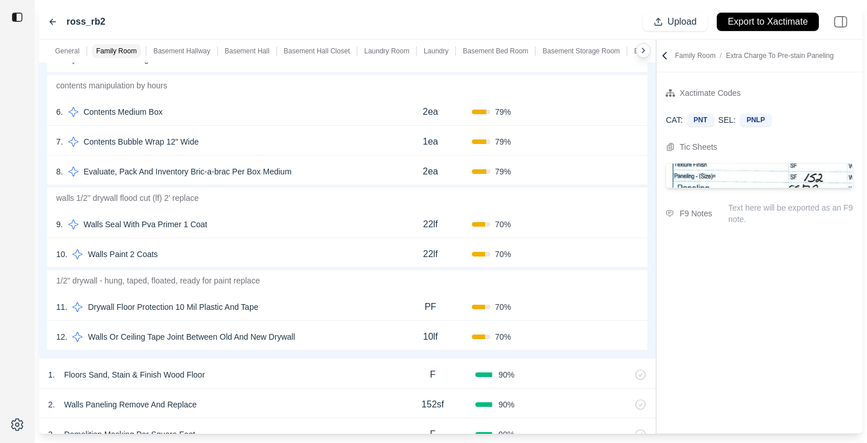
click at [301, 307] on div "11 . Drywall Floor Protection 10 Mil Plastic And Tape" at bounding box center [222, 307] width 333 height 16
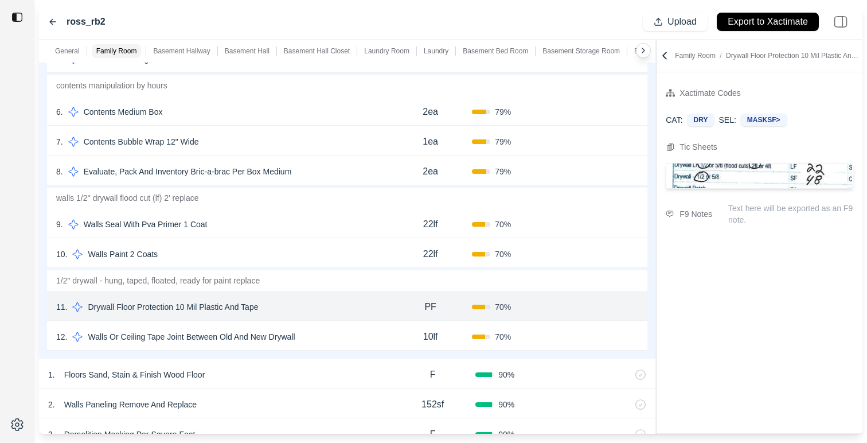
click at [332, 356] on div "floors sand, stain & finish wood floor 1 . Floors Wood Dustless Sanding F 80 % …" at bounding box center [347, 103] width 617 height 509
click at [47, 20] on div "ross_rb2 Upload Export to Xactimate" at bounding box center [451, 22] width 824 height 35
click at [50, 21] on icon at bounding box center [53, 22] width 6 height 5
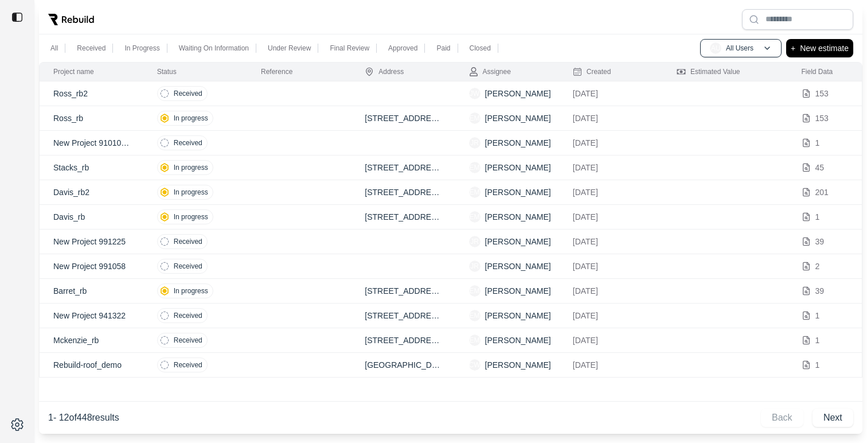
click at [262, 119] on td at bounding box center [299, 118] width 104 height 25
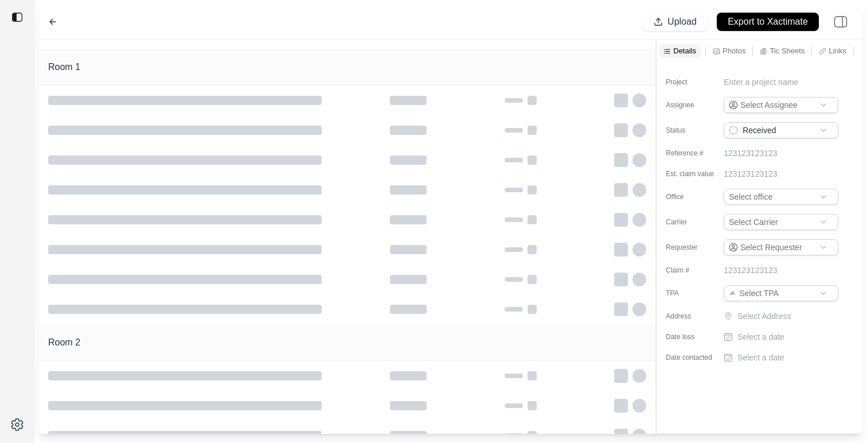
type input "**********"
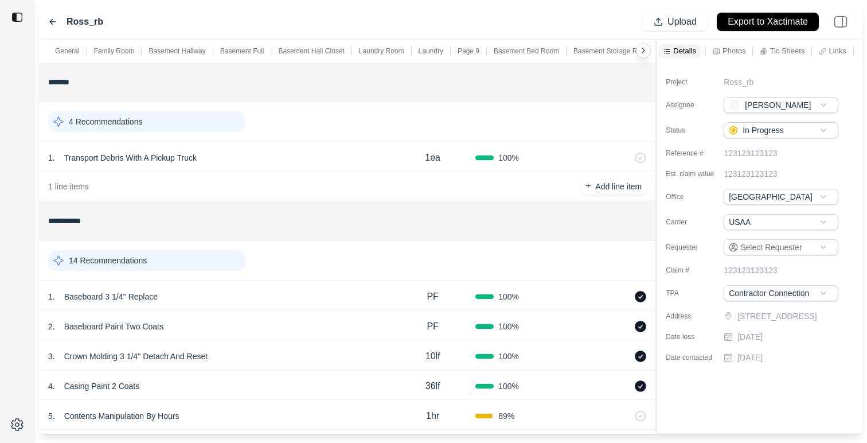
click at [153, 257] on div "14 Recommendations" at bounding box center [146, 260] width 197 height 21
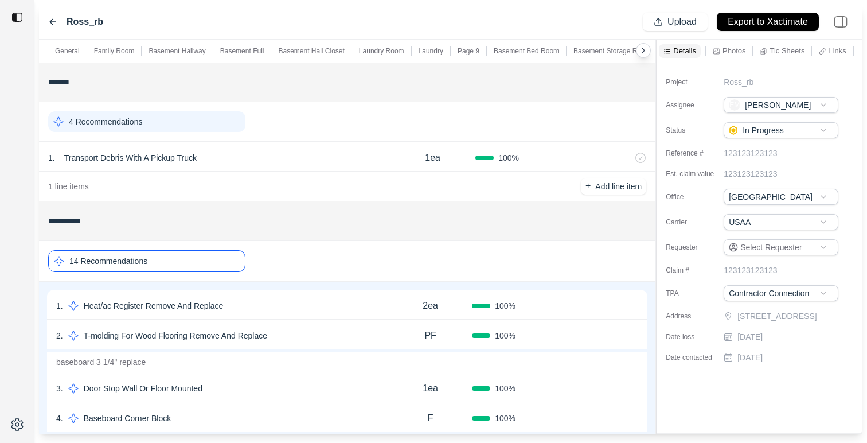
click at [297, 339] on div "2 . T-molding For Wood Flooring Remove And Replace" at bounding box center [222, 336] width 333 height 16
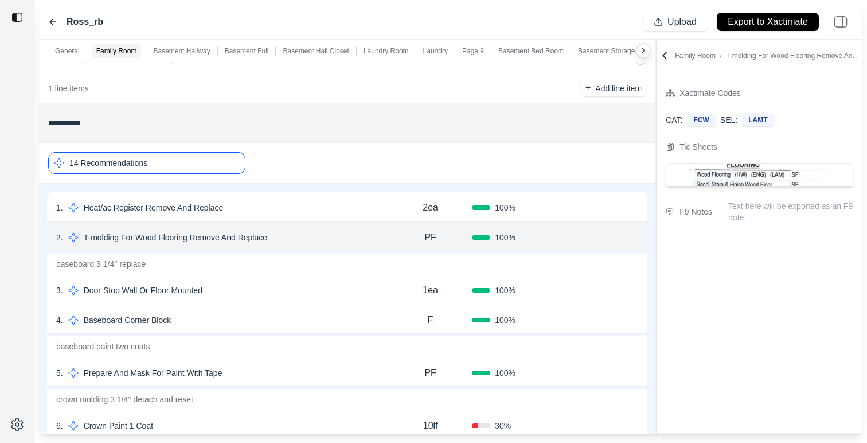
scroll to position [179, 0]
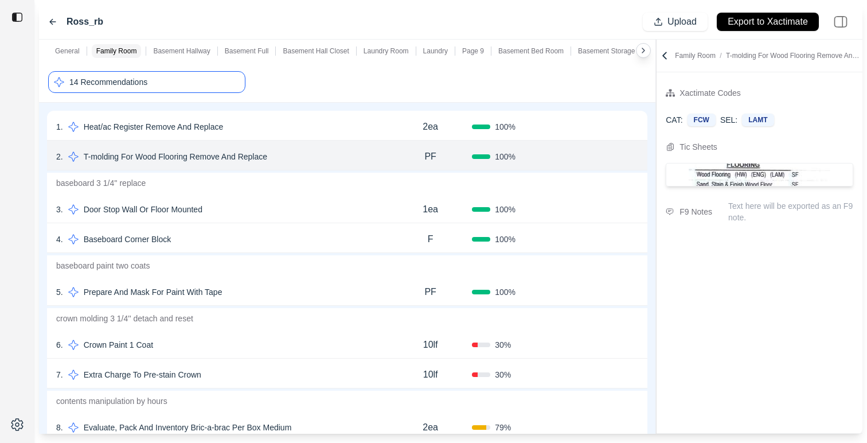
click at [328, 262] on p "baseboard paint two coats" at bounding box center [347, 265] width 601 height 21
click at [313, 299] on div "5 . Prepare And Mask For Paint With Tape" at bounding box center [222, 292] width 333 height 16
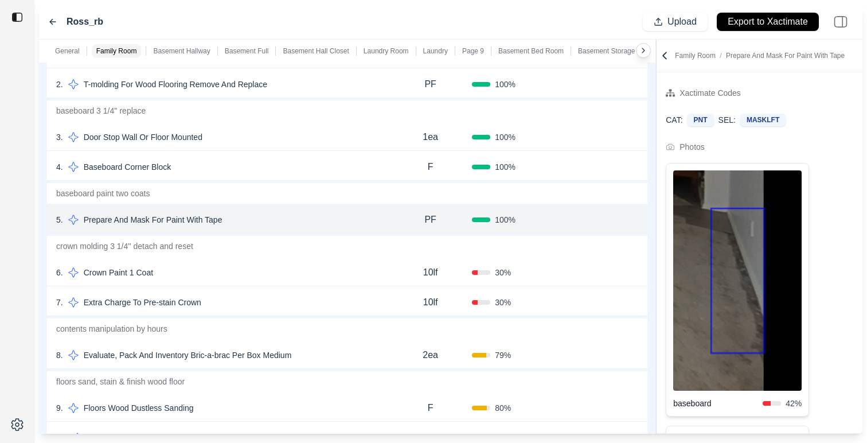
scroll to position [255, 0]
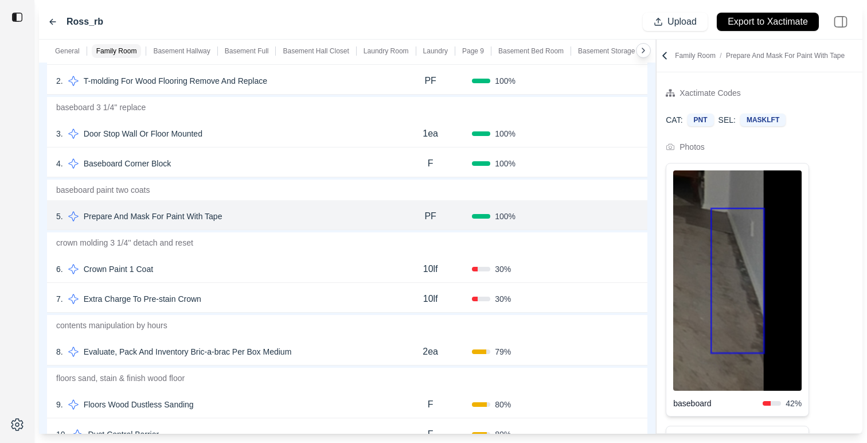
click at [313, 301] on div "7 . Extra Charge To Pre-stain Crown" at bounding box center [222, 299] width 333 height 16
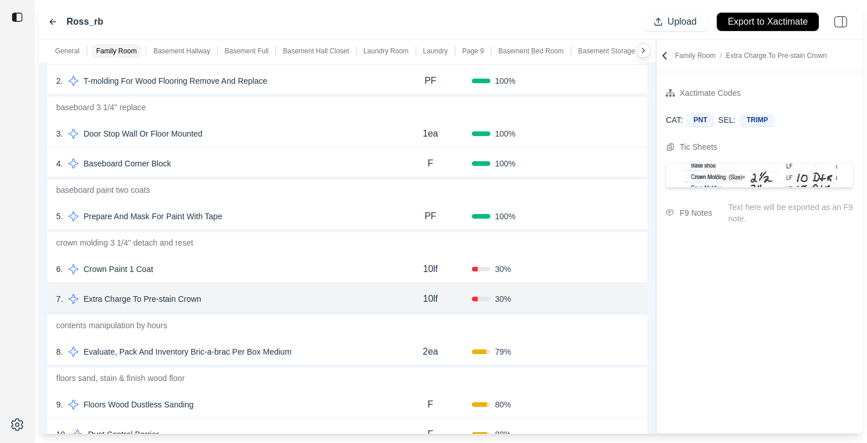
click at [344, 358] on div "8 . Evaluate, Pack And Inventory Bric-a-brac Per Box Medium" at bounding box center [222, 352] width 333 height 16
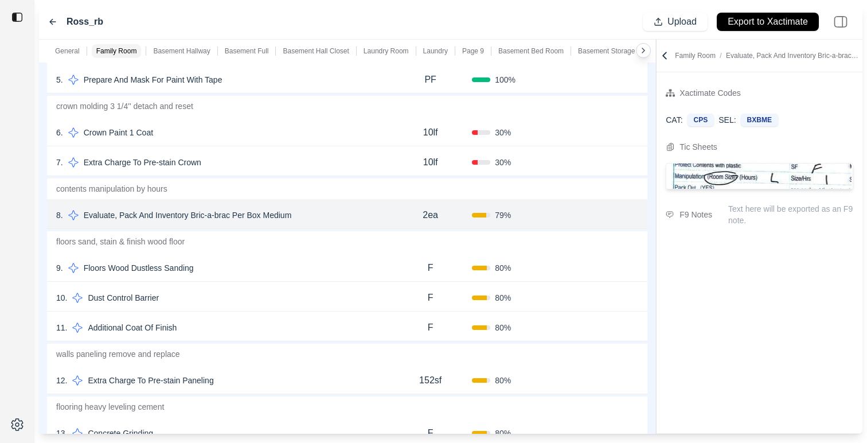
scroll to position [401, 0]
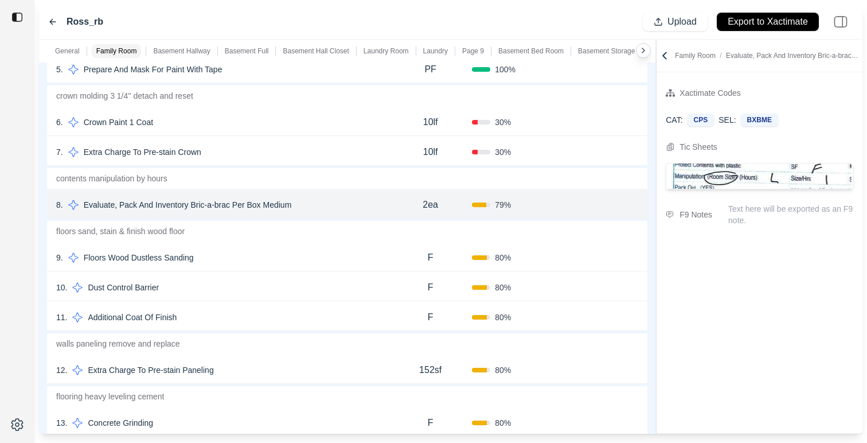
click at [335, 302] on div "11 . Additional Coat Of Finish F 80 % Confirm" at bounding box center [347, 316] width 601 height 30
